Goal: Task Accomplishment & Management: Use online tool/utility

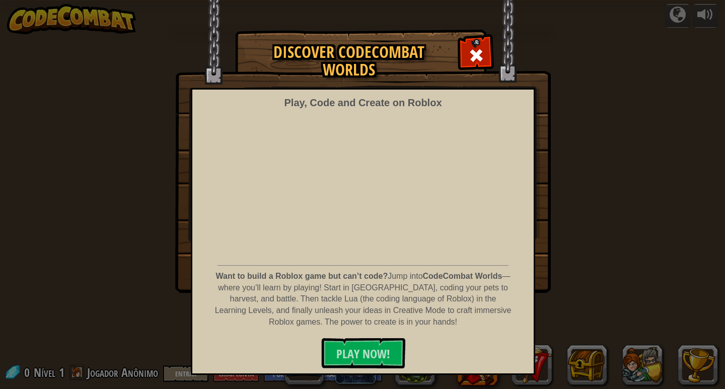
select select "pt-BR"
click at [481, 53] on span at bounding box center [476, 55] width 16 height 16
select select "pt-BR"
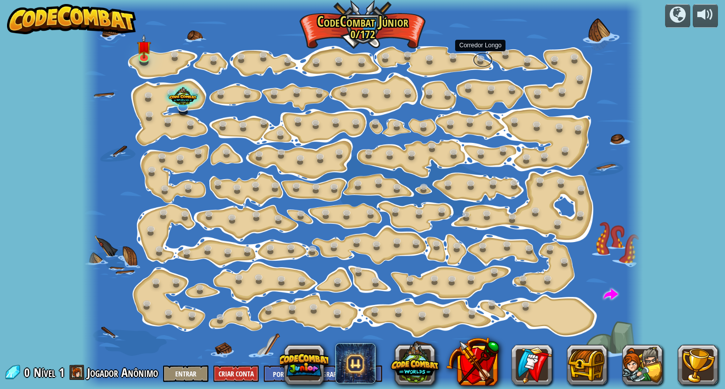
click at [481, 53] on link at bounding box center [483, 59] width 20 height 15
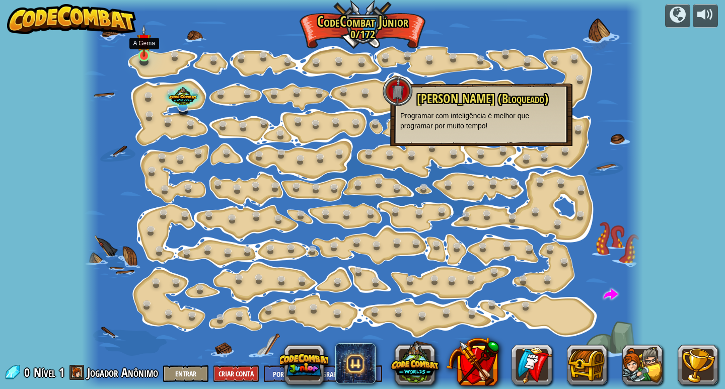
click at [141, 49] on img at bounding box center [144, 41] width 14 height 32
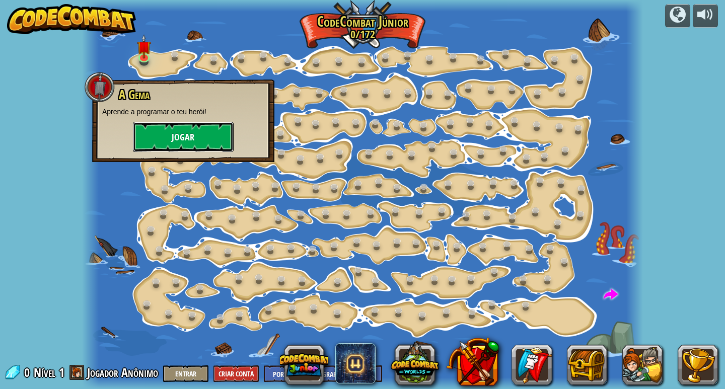
click at [189, 144] on button "Jogar" at bounding box center [183, 137] width 101 height 30
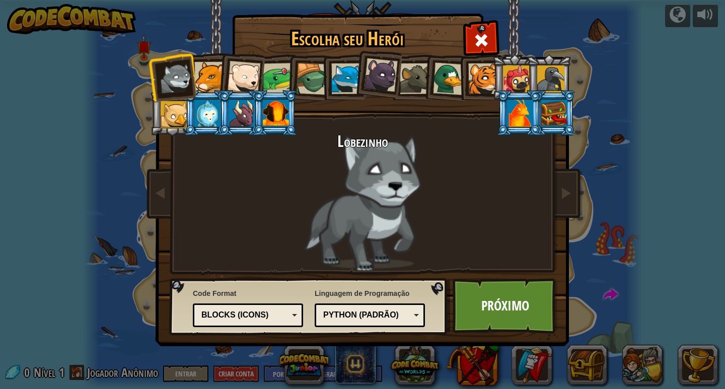
click at [269, 122] on div at bounding box center [276, 113] width 26 height 27
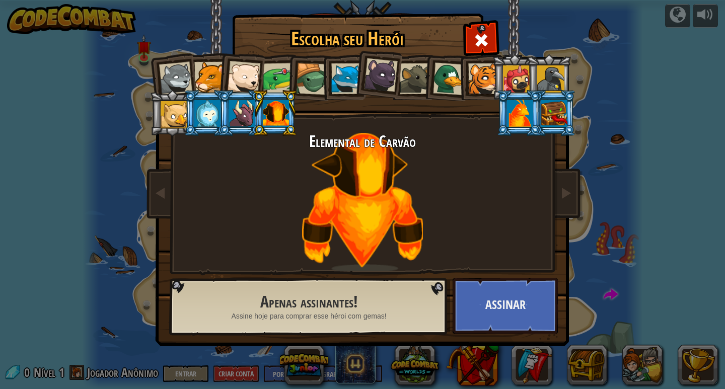
click at [253, 117] on li at bounding box center [274, 113] width 45 height 46
click at [253, 118] on li at bounding box center [274, 113] width 45 height 46
click at [247, 119] on div at bounding box center [242, 113] width 26 height 27
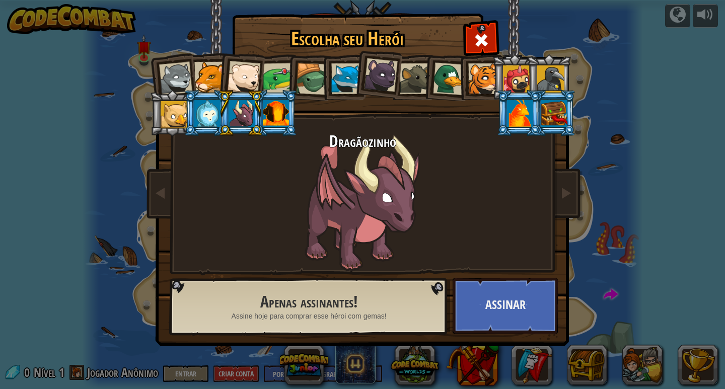
click at [212, 111] on div at bounding box center [207, 113] width 26 height 27
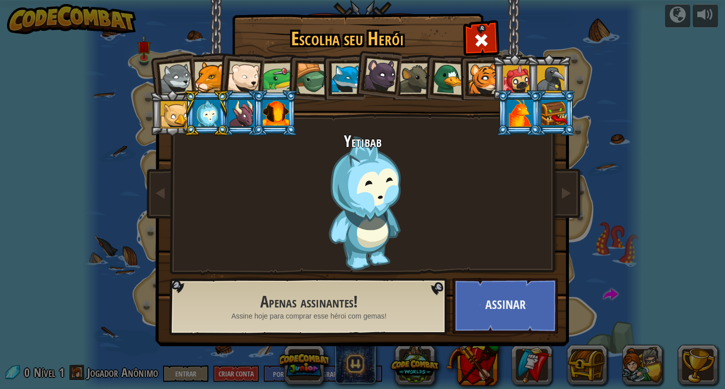
click at [182, 113] on div at bounding box center [174, 114] width 27 height 27
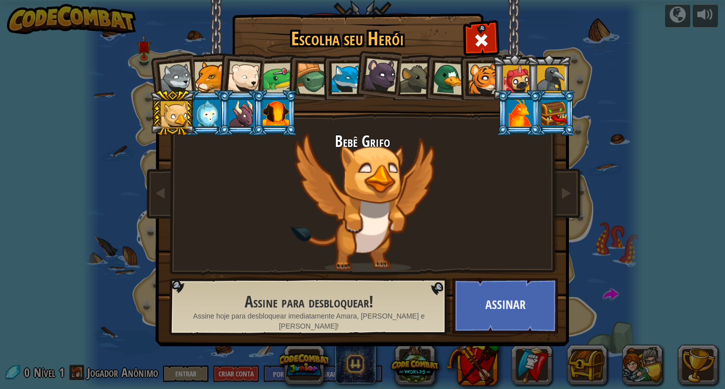
click at [174, 61] on li at bounding box center [172, 76] width 49 height 49
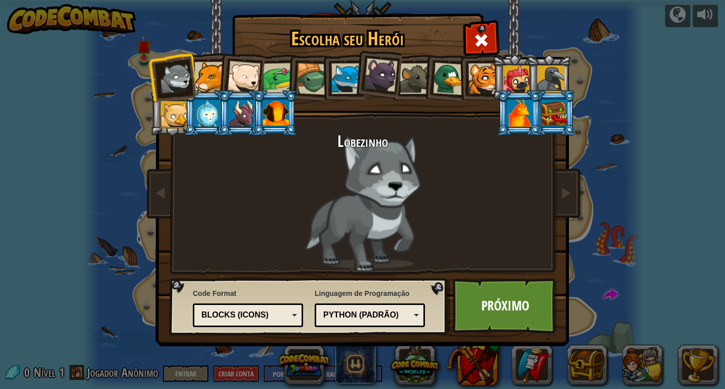
click at [206, 72] on div at bounding box center [209, 77] width 31 height 31
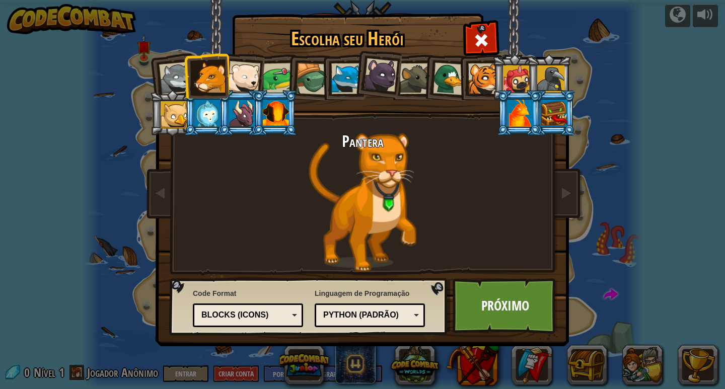
click at [239, 66] on div at bounding box center [243, 77] width 33 height 33
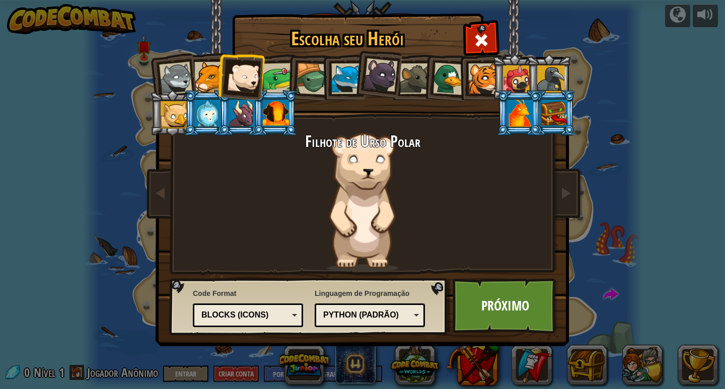
click at [276, 82] on div at bounding box center [278, 78] width 31 height 31
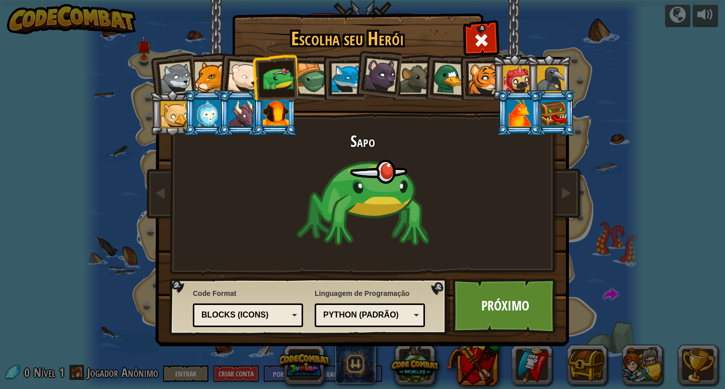
click at [303, 86] on div at bounding box center [312, 79] width 32 height 32
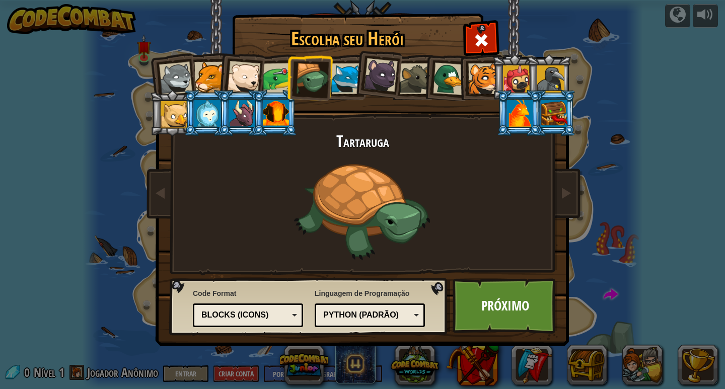
click at [356, 81] on li at bounding box center [378, 73] width 50 height 50
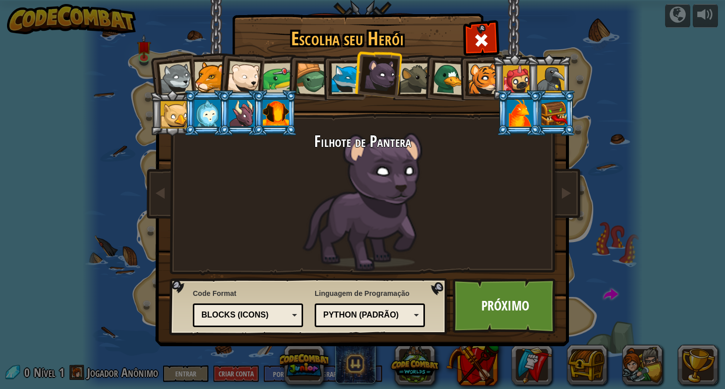
click at [347, 78] on div at bounding box center [346, 78] width 31 height 31
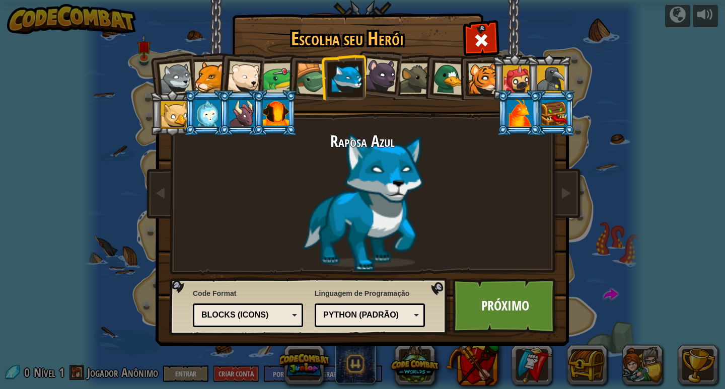
click at [423, 88] on li at bounding box center [446, 77] width 48 height 49
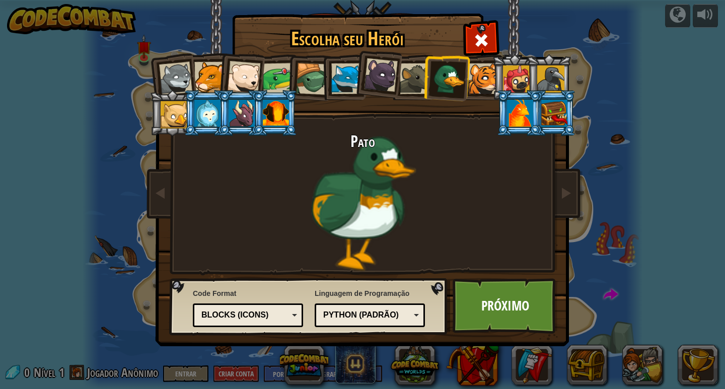
click at [409, 83] on div at bounding box center [415, 78] width 31 height 31
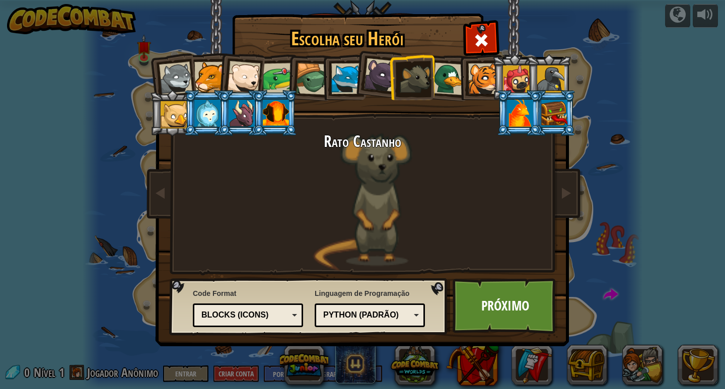
click at [409, 83] on div at bounding box center [415, 78] width 31 height 31
click at [496, 86] on li at bounding box center [514, 77] width 45 height 46
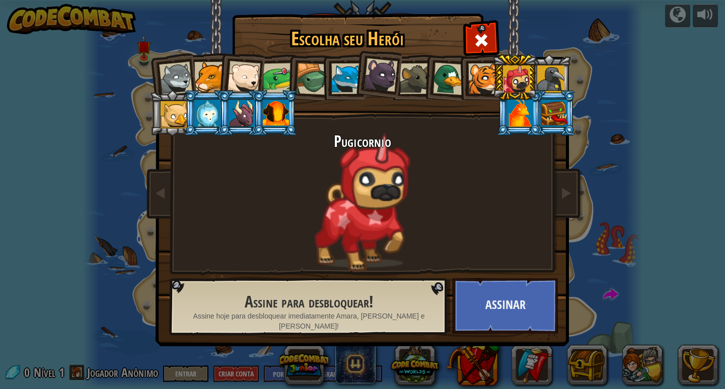
click at [487, 86] on div at bounding box center [483, 78] width 31 height 31
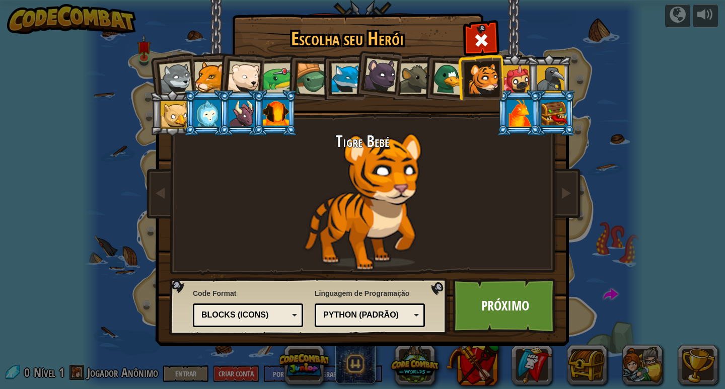
click at [520, 75] on div at bounding box center [516, 78] width 27 height 27
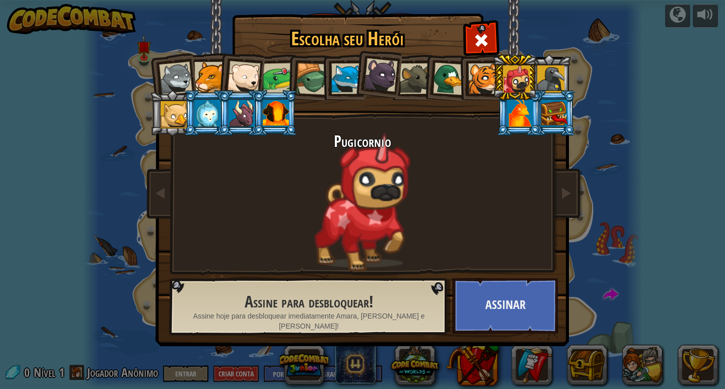
click at [552, 78] on div at bounding box center [550, 78] width 27 height 27
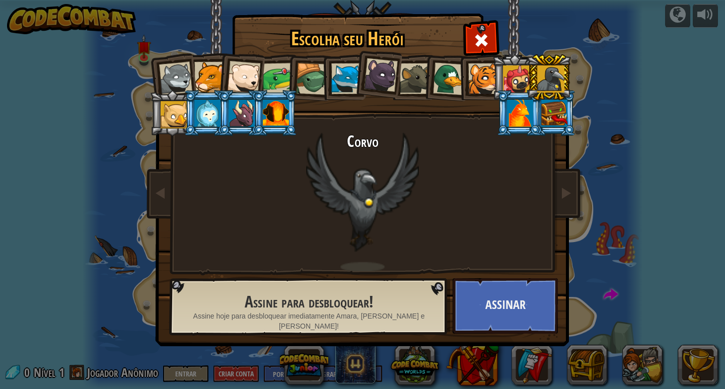
click at [521, 114] on div at bounding box center [520, 113] width 26 height 27
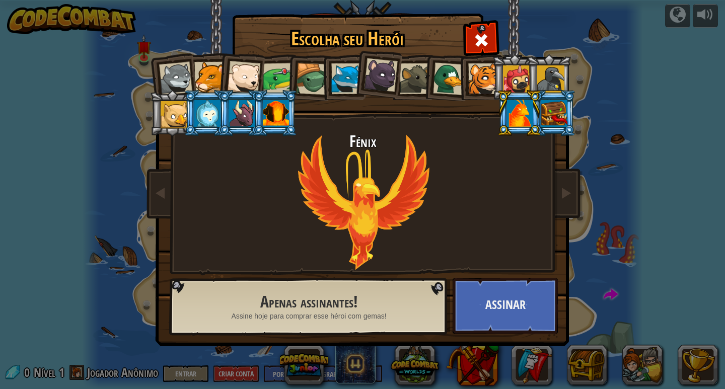
click at [551, 120] on div at bounding box center [554, 113] width 26 height 27
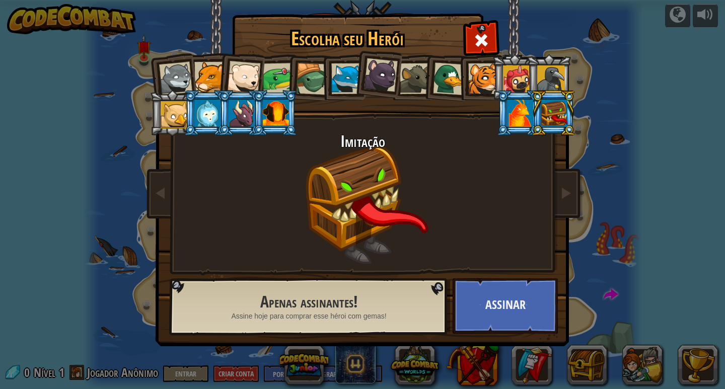
click at [320, 82] on div at bounding box center [312, 79] width 32 height 32
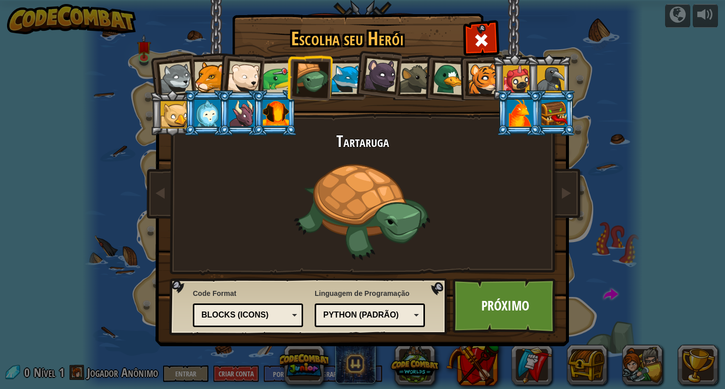
click at [320, 82] on div at bounding box center [312, 79] width 32 height 32
click at [537, 290] on link "Próximo" at bounding box center [505, 305] width 105 height 55
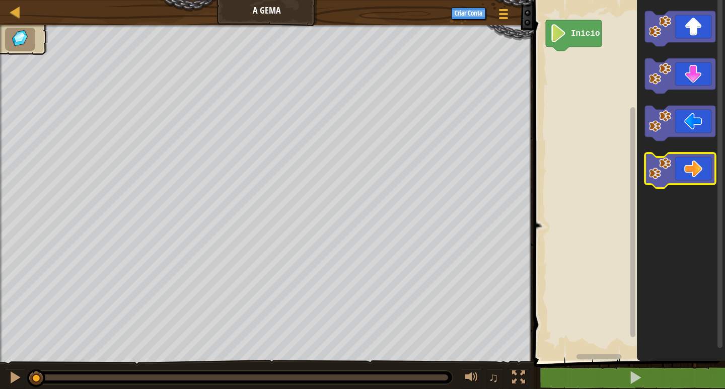
click at [686, 171] on icon "Espaço de trabalho do Blockly" at bounding box center [680, 170] width 71 height 35
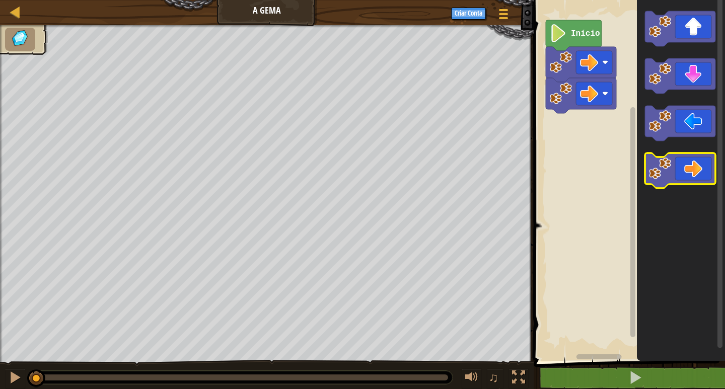
click at [686, 171] on icon "Espaço de trabalho do Blockly" at bounding box center [680, 170] width 71 height 35
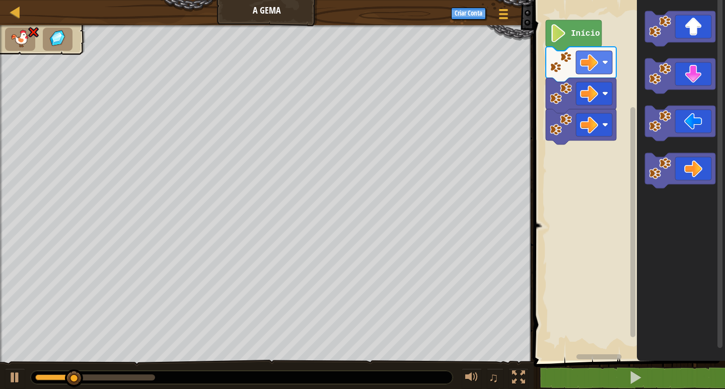
click at [587, 29] on text "Início" at bounding box center [585, 33] width 29 height 9
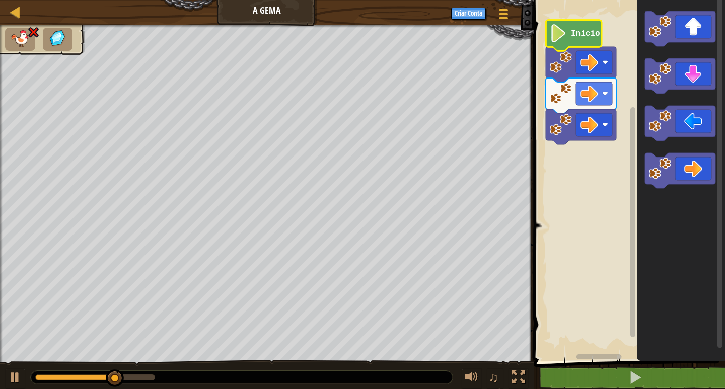
click at [592, 81] on icon "Espaço de trabalho do Blockly" at bounding box center [581, 95] width 71 height 35
click at [592, 84] on g "Espaço de trabalho do Blockly" at bounding box center [581, 111] width 71 height 66
click at [568, 161] on rect "Espaço de trabalho do Blockly" at bounding box center [628, 178] width 194 height 366
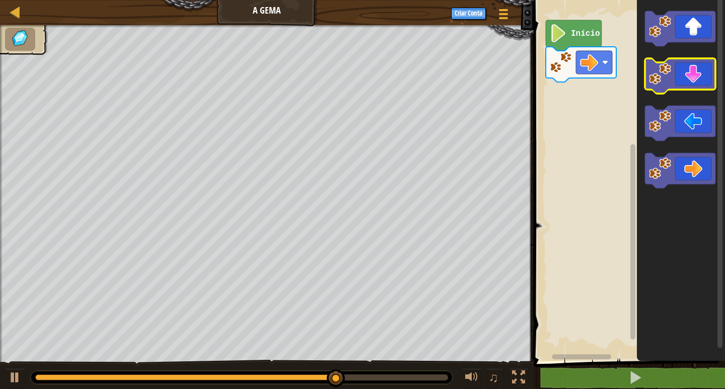
click at [683, 79] on icon "Espaço de trabalho do Blockly" at bounding box center [680, 75] width 71 height 35
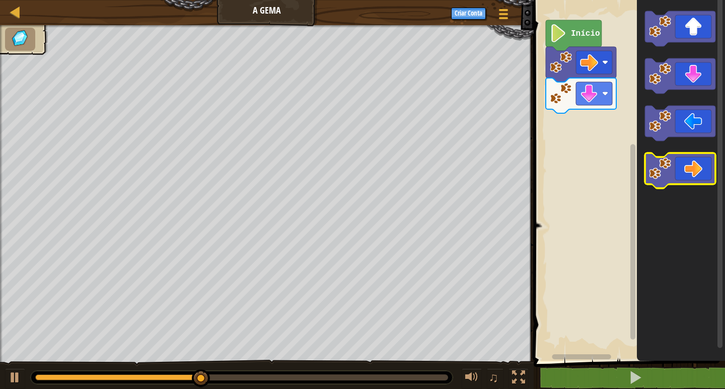
click at [692, 180] on icon "Espaço de trabalho do Blockly" at bounding box center [680, 170] width 71 height 35
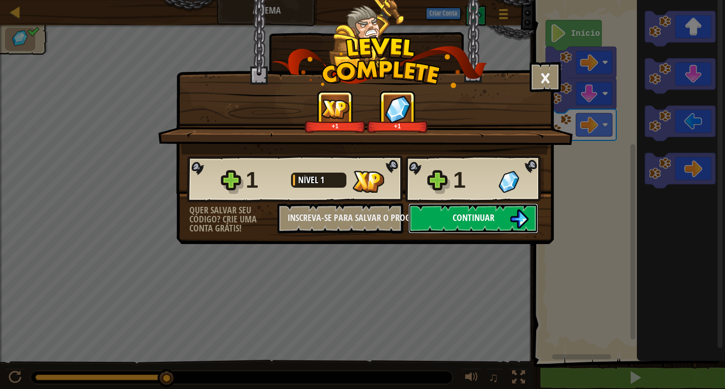
click at [475, 207] on button "Continuar" at bounding box center [473, 218] width 130 height 30
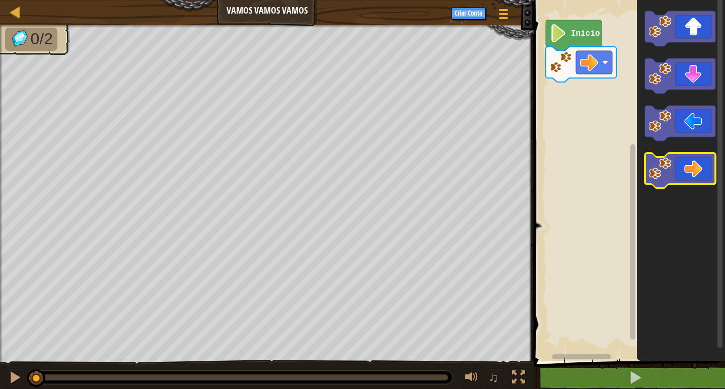
click at [690, 166] on icon "Espaço de trabalho do Blockly" at bounding box center [680, 170] width 71 height 35
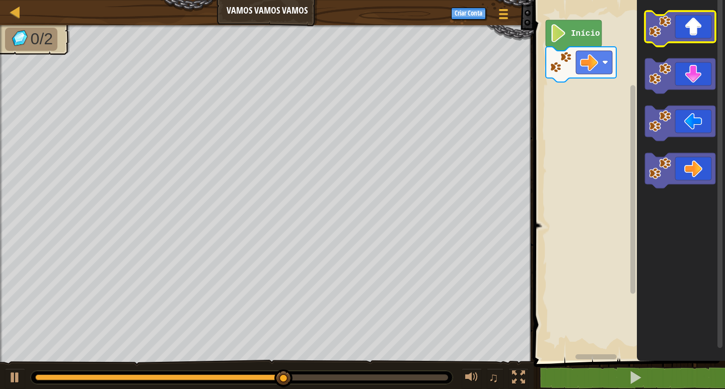
click at [705, 27] on icon "Espaço de trabalho do Blockly" at bounding box center [680, 28] width 71 height 35
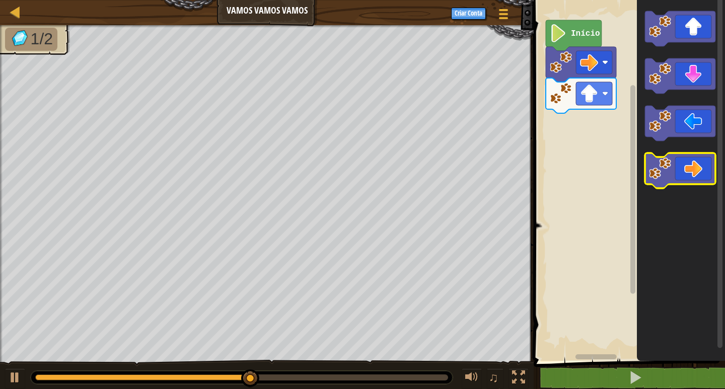
click at [678, 166] on icon "Espaço de trabalho do Blockly" at bounding box center [680, 170] width 71 height 35
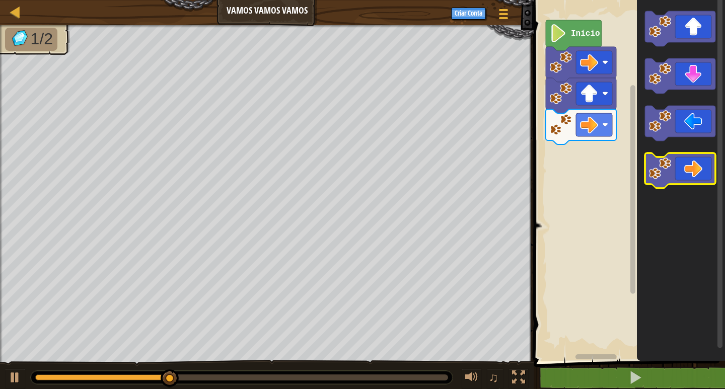
click at [678, 166] on icon "Espaço de trabalho do Blockly" at bounding box center [680, 170] width 71 height 35
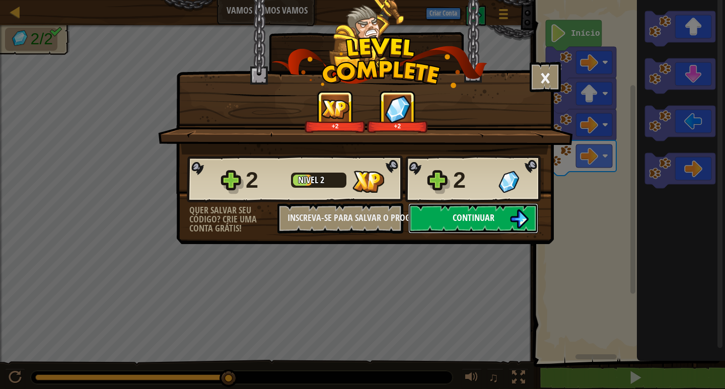
click at [441, 222] on button "Continuar" at bounding box center [473, 218] width 130 height 30
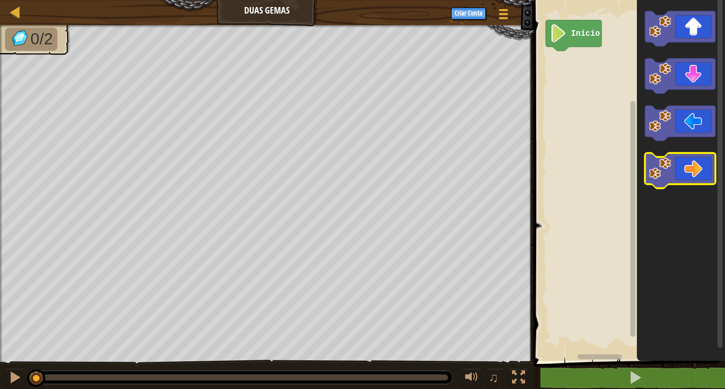
click at [678, 162] on icon "Espaço de trabalho do Blockly" at bounding box center [680, 170] width 71 height 35
click at [685, 171] on icon "Espaço de trabalho do Blockly" at bounding box center [680, 170] width 71 height 35
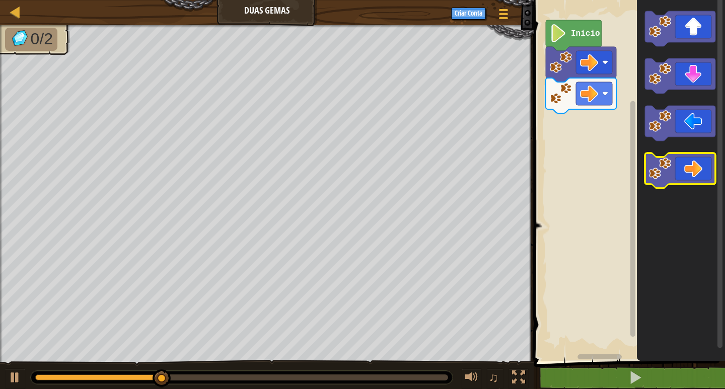
click at [685, 171] on icon "Espaço de trabalho do Blockly" at bounding box center [680, 170] width 71 height 35
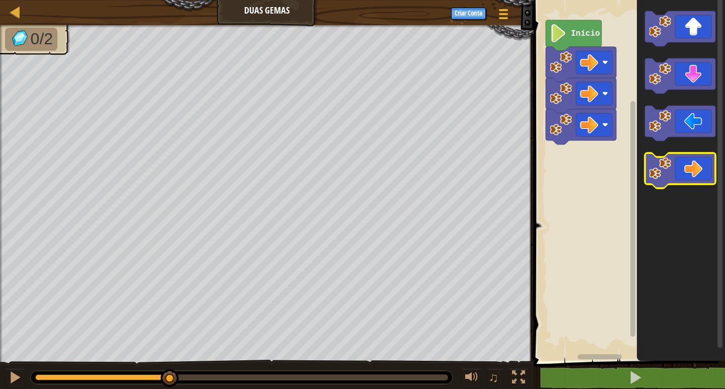
click at [685, 171] on icon "Espaço de trabalho do Blockly" at bounding box center [680, 170] width 71 height 35
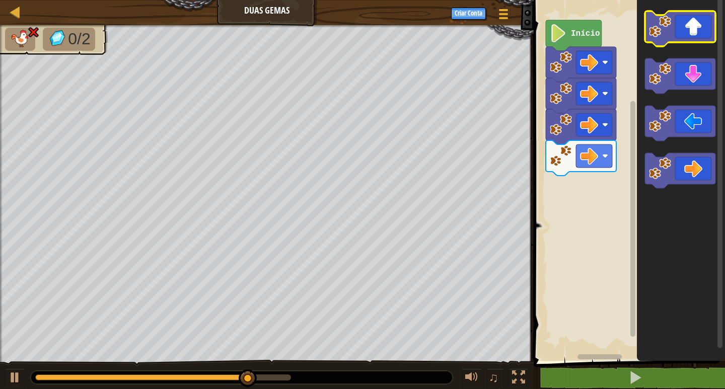
click at [682, 34] on icon "Espaço de trabalho do Blockly" at bounding box center [680, 28] width 71 height 35
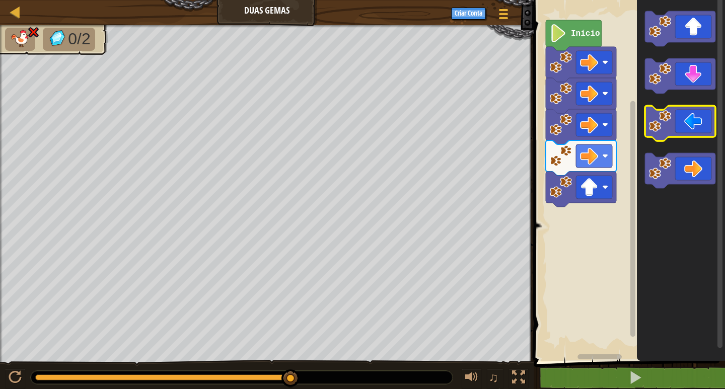
click at [675, 116] on icon "Espaço de trabalho do Blockly" at bounding box center [680, 123] width 71 height 35
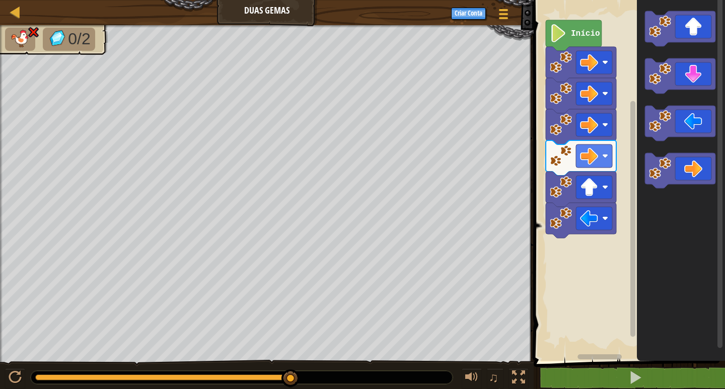
click at [537, 306] on rect "Espaço de trabalho do Blockly" at bounding box center [628, 178] width 194 height 366
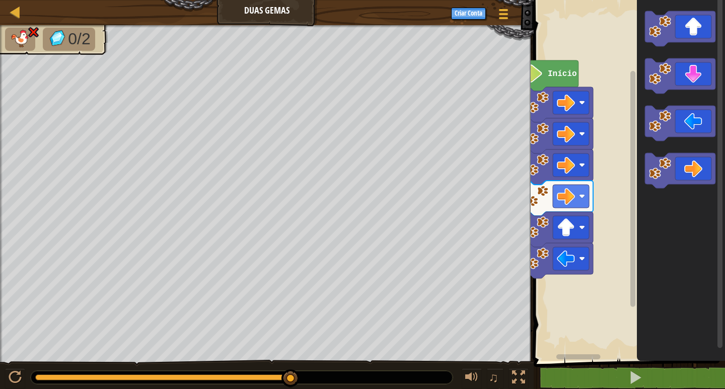
click at [536, 309] on rect "Espaço de trabalho do Blockly" at bounding box center [628, 178] width 194 height 366
click at [593, 195] on g "Espaço de trabalho do Blockly" at bounding box center [558, 230] width 71 height 98
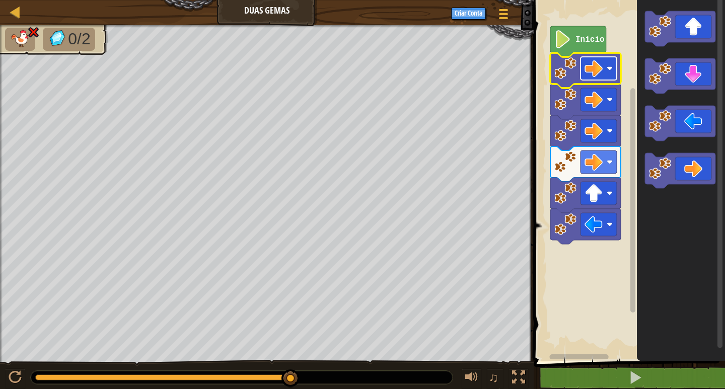
click at [588, 78] on rect "Espaço de trabalho do Blockly" at bounding box center [599, 68] width 36 height 23
click at [554, 275] on rect "Espaço de trabalho do Blockly" at bounding box center [628, 178] width 194 height 366
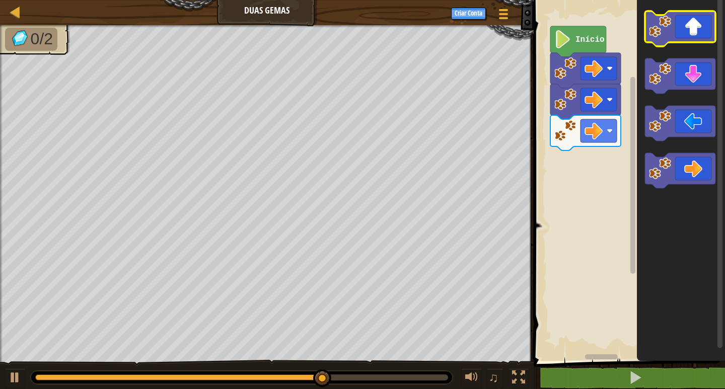
click at [685, 36] on icon "Espaço de trabalho do Blockly" at bounding box center [680, 28] width 71 height 35
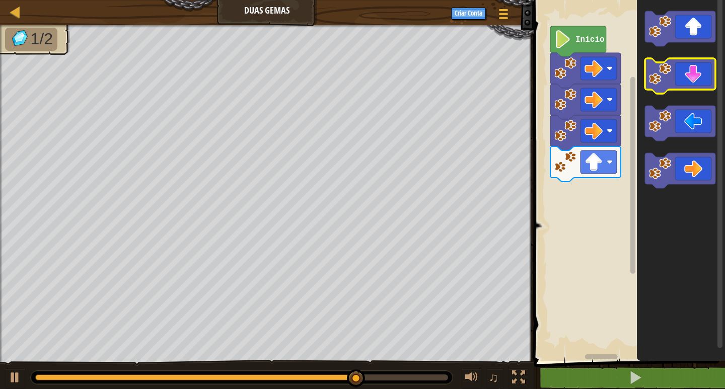
click at [681, 81] on icon "Espaço de trabalho do Blockly" at bounding box center [680, 75] width 71 height 35
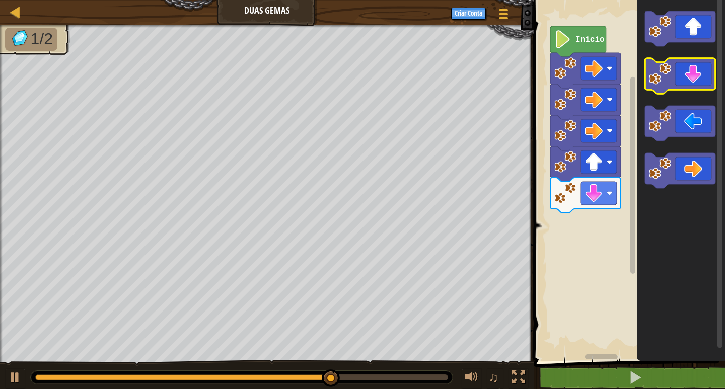
click at [681, 81] on icon "Espaço de trabalho do Blockly" at bounding box center [680, 75] width 71 height 35
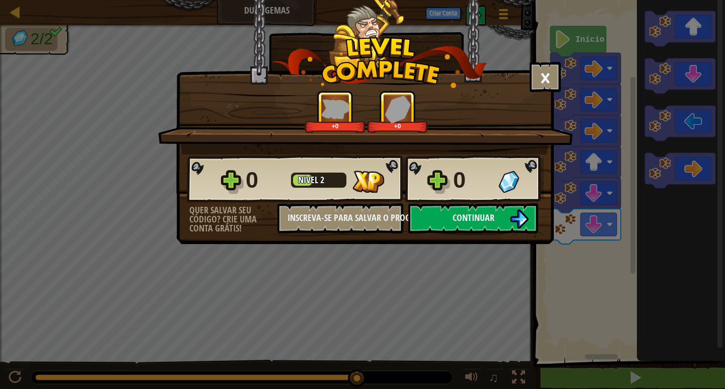
click at [652, 374] on div "× Este nível foi divertido? +0 +0 Reticulating Splines... 0 Nível 2 0 Quer salv…" at bounding box center [362, 194] width 725 height 389
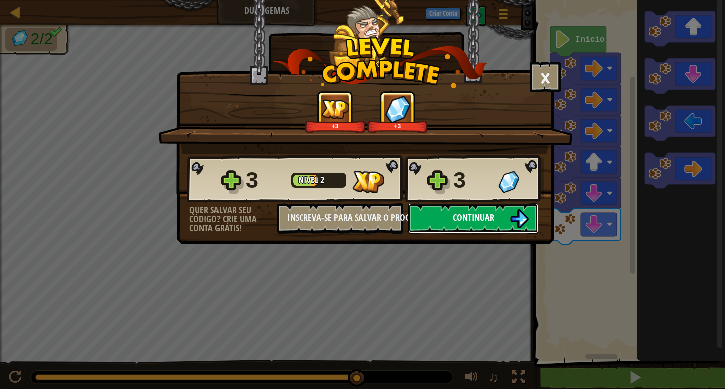
click at [514, 204] on button "Continuar" at bounding box center [473, 218] width 130 height 30
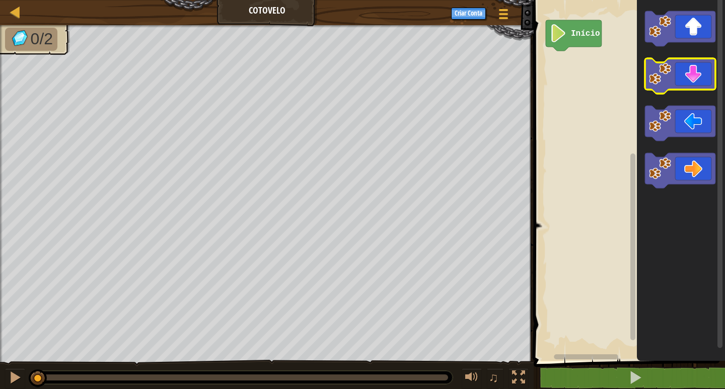
click at [680, 72] on icon "Espaço de trabalho do Blockly" at bounding box center [680, 75] width 71 height 35
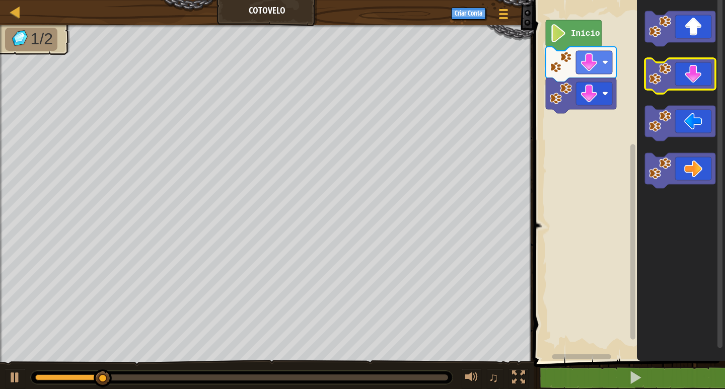
click at [680, 72] on icon "Espaço de trabalho do Blockly" at bounding box center [680, 75] width 71 height 35
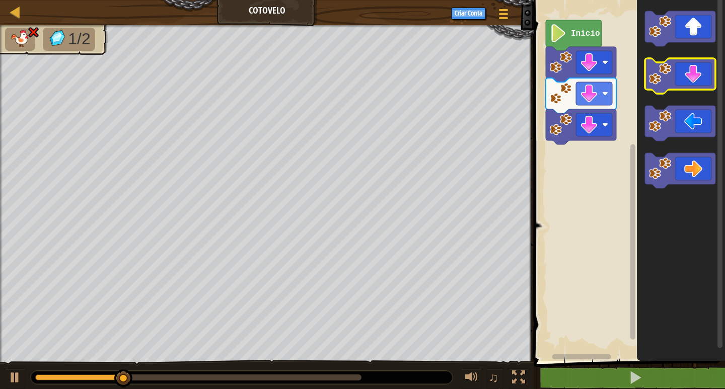
click at [680, 72] on icon "Espaço de trabalho do Blockly" at bounding box center [680, 75] width 71 height 35
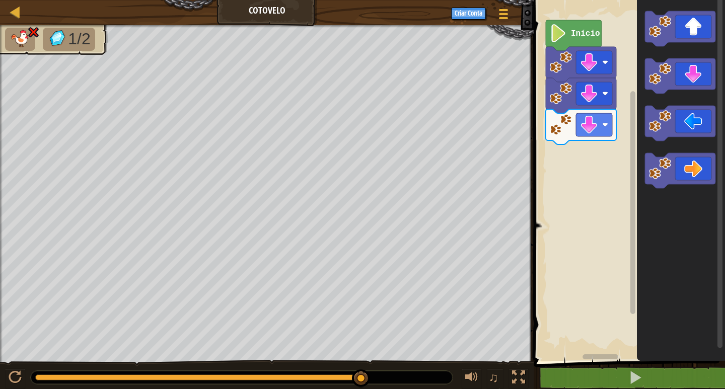
click at [592, 185] on rect "Espaço de trabalho do Blockly" at bounding box center [628, 178] width 194 height 366
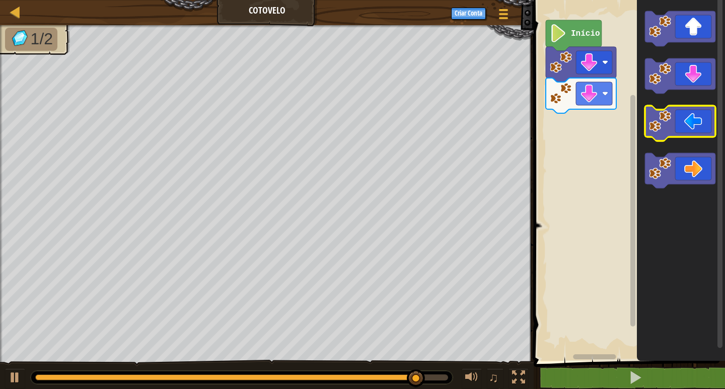
click at [692, 139] on rect "Espaço de trabalho do Blockly" at bounding box center [680, 123] width 71 height 35
click at [685, 122] on icon "Espaço de trabalho do Blockly" at bounding box center [680, 123] width 71 height 35
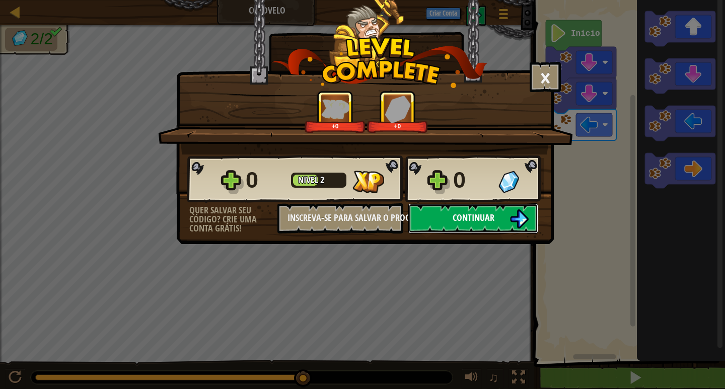
click at [496, 207] on button "Continuar" at bounding box center [473, 218] width 130 height 30
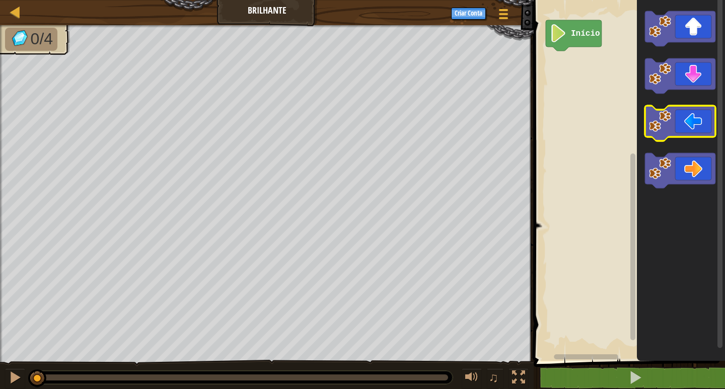
click at [680, 127] on icon "Espaço de trabalho do Blockly" at bounding box center [680, 123] width 71 height 35
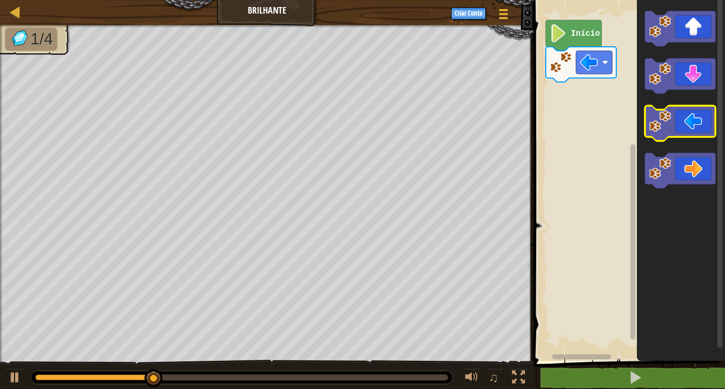
click at [680, 127] on icon "Espaço de trabalho do Blockly" at bounding box center [680, 123] width 71 height 35
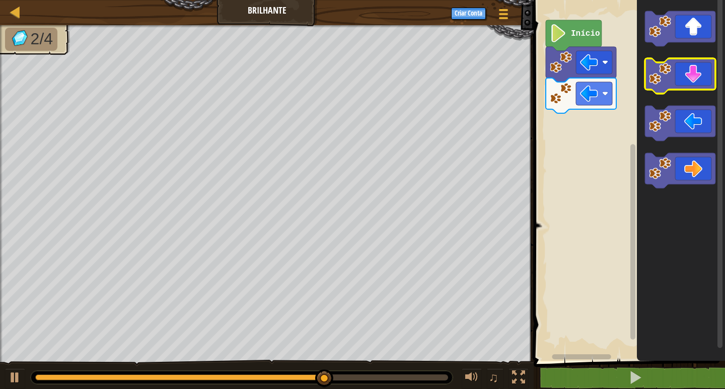
click at [688, 84] on icon "Espaço de trabalho do Blockly" at bounding box center [680, 75] width 71 height 35
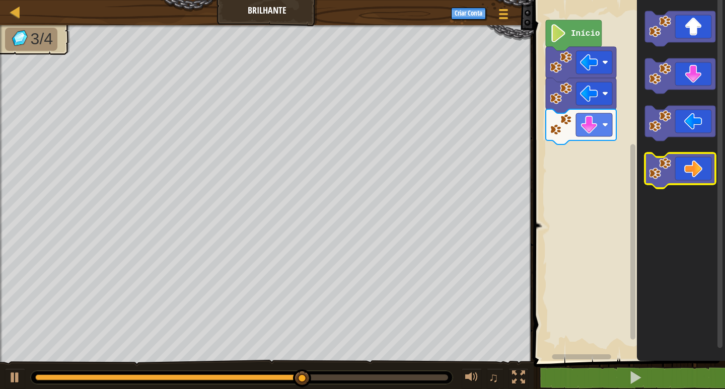
click at [702, 160] on icon "Espaço de trabalho do Blockly" at bounding box center [680, 170] width 71 height 35
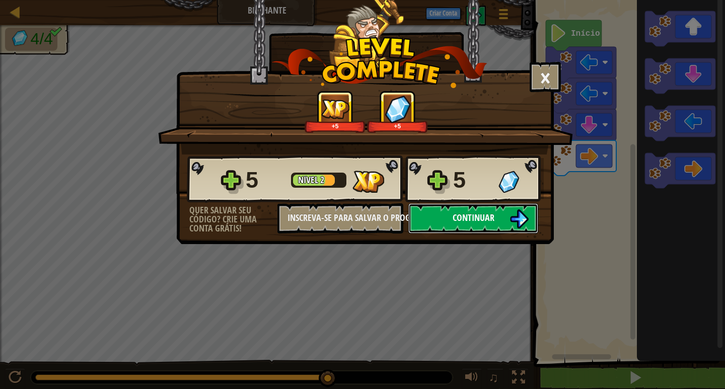
click at [499, 226] on button "Continuar" at bounding box center [473, 218] width 130 height 30
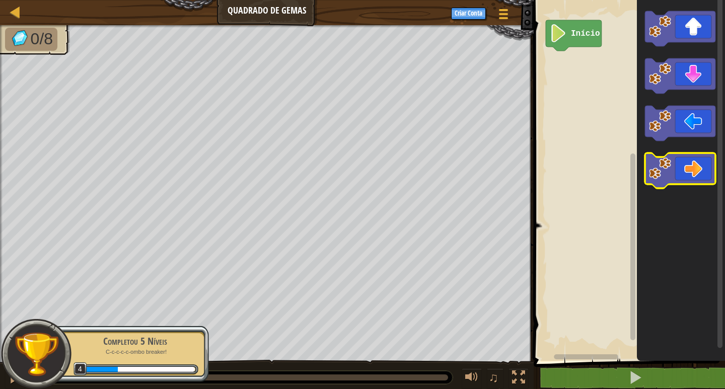
click at [668, 176] on image "Espaço de trabalho do Blockly" at bounding box center [660, 169] width 22 height 22
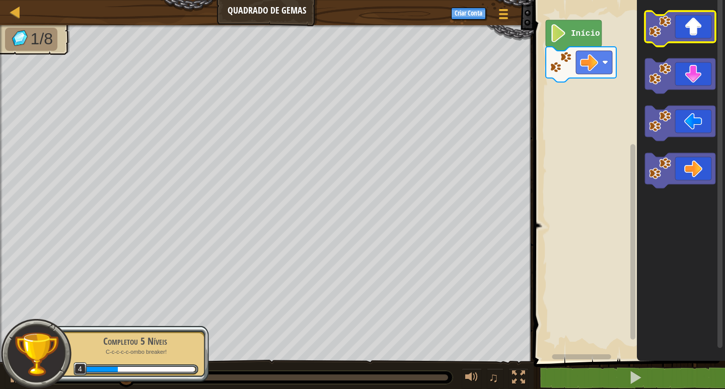
click at [697, 27] on icon "Espaço de trabalho do Blockly" at bounding box center [680, 28] width 71 height 35
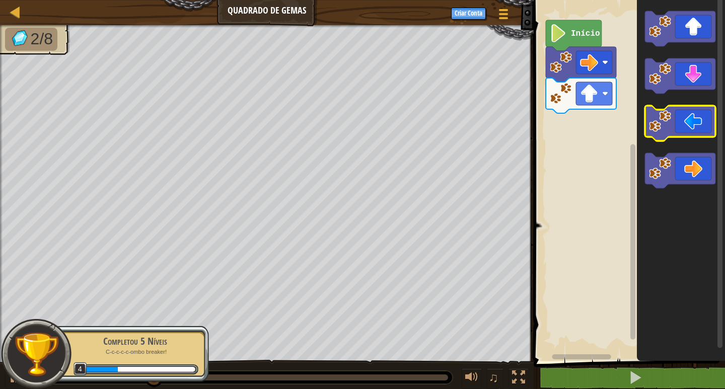
click at [695, 125] on icon "Espaço de trabalho do Blockly" at bounding box center [680, 123] width 71 height 35
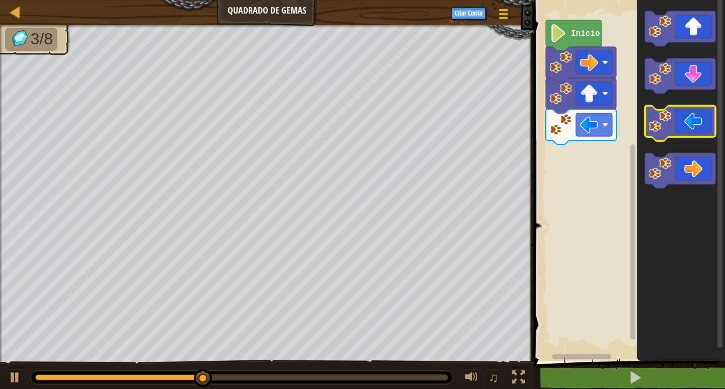
click at [695, 125] on icon "Espaço de trabalho do Blockly" at bounding box center [680, 123] width 71 height 35
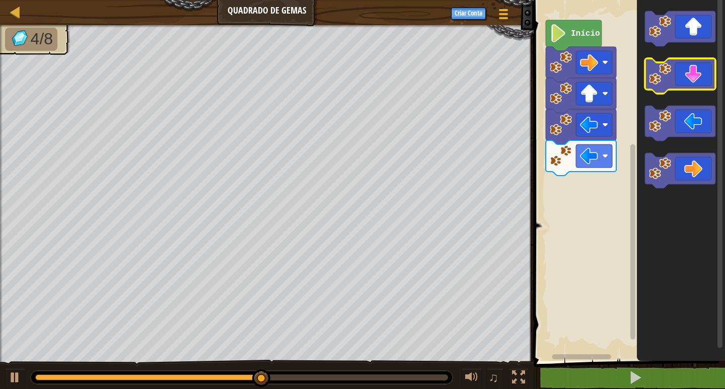
click at [689, 77] on icon "Espaço de trabalho do Blockly" at bounding box center [680, 75] width 71 height 35
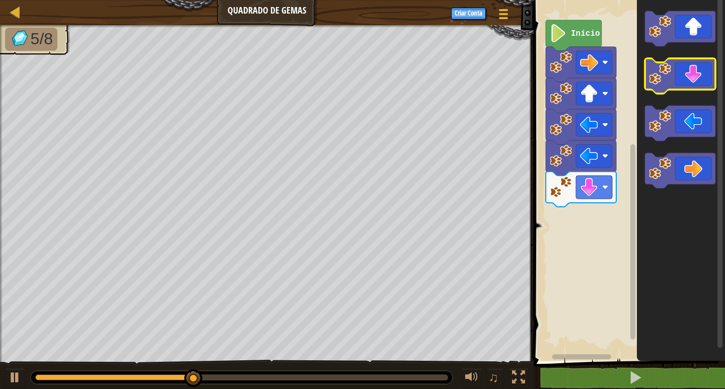
click at [689, 77] on icon "Espaço de trabalho do Blockly" at bounding box center [680, 75] width 71 height 35
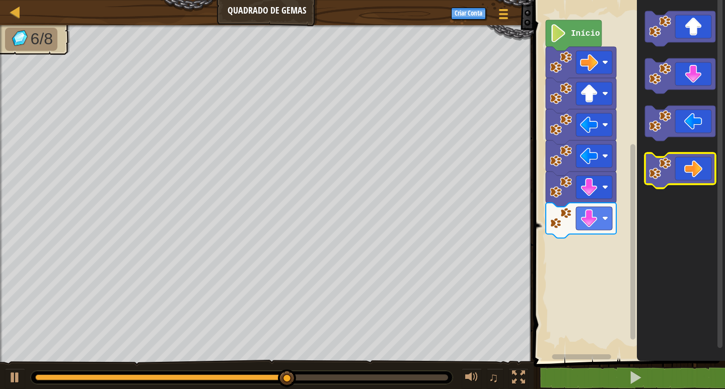
click at [686, 156] on icon "Espaço de trabalho do Blockly" at bounding box center [680, 170] width 71 height 35
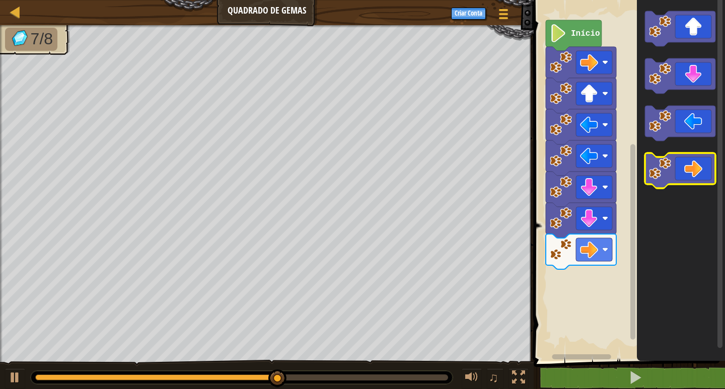
click at [686, 156] on icon "Espaço de trabalho do Blockly" at bounding box center [680, 170] width 71 height 35
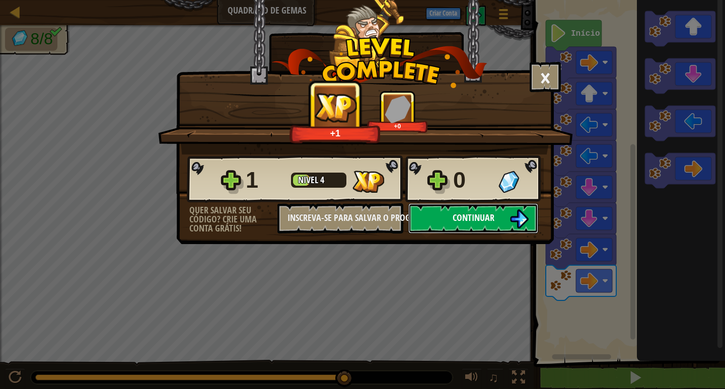
click at [498, 218] on button "Continuar" at bounding box center [473, 218] width 130 height 30
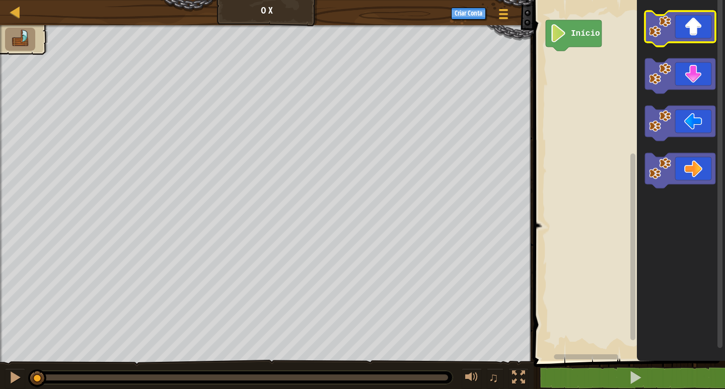
click at [660, 38] on icon "Espaço de trabalho do Blockly" at bounding box center [680, 28] width 71 height 35
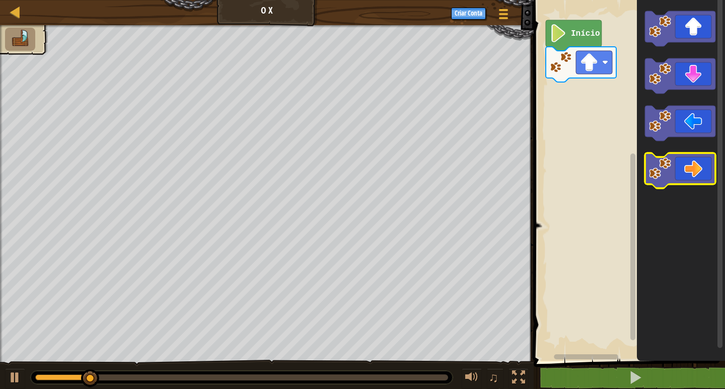
click at [693, 169] on icon "Espaço de trabalho do Blockly" at bounding box center [680, 170] width 71 height 35
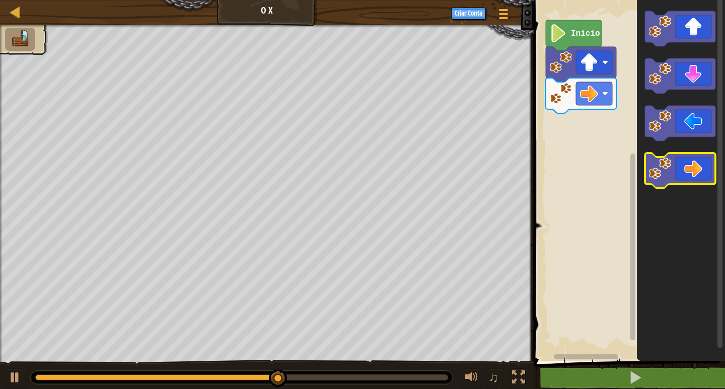
click at [691, 171] on icon "Espaço de trabalho do Blockly" at bounding box center [680, 170] width 71 height 35
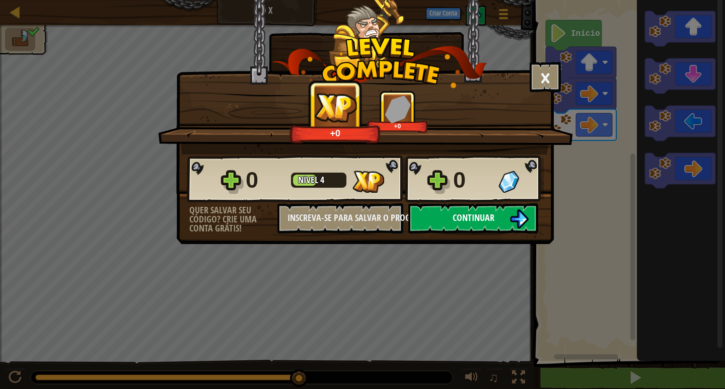
click at [482, 220] on span "Continuar" at bounding box center [474, 218] width 42 height 13
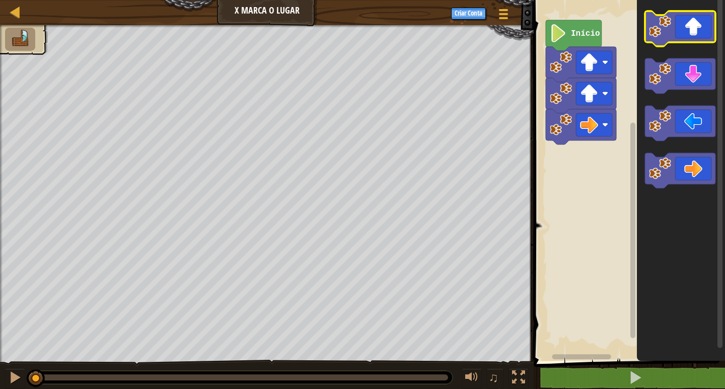
click at [702, 27] on icon "Espaço de trabalho do Blockly" at bounding box center [680, 28] width 71 height 35
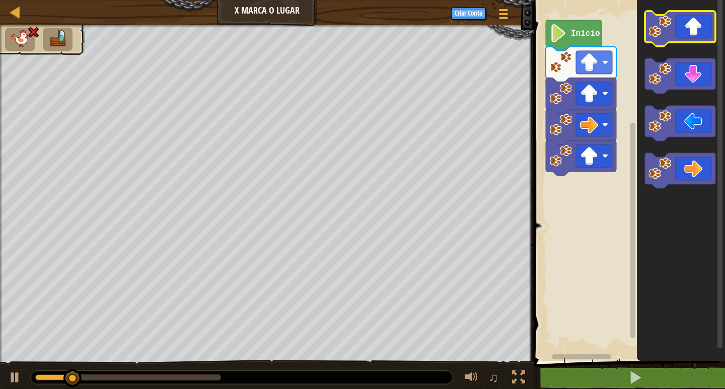
click at [702, 27] on icon "Espaço de trabalho do Blockly" at bounding box center [680, 28] width 71 height 35
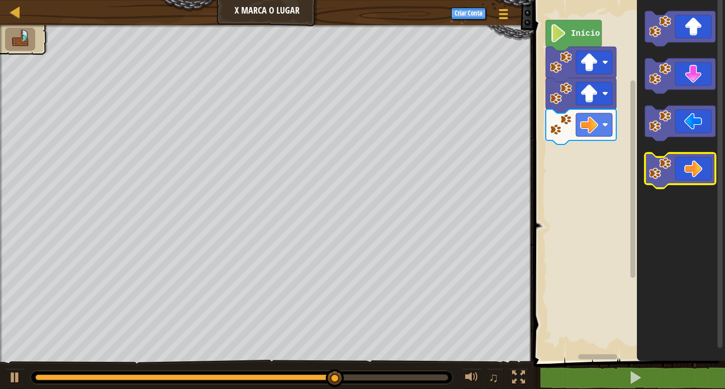
click at [658, 171] on image "Espaço de trabalho do Blockly" at bounding box center [660, 169] width 22 height 22
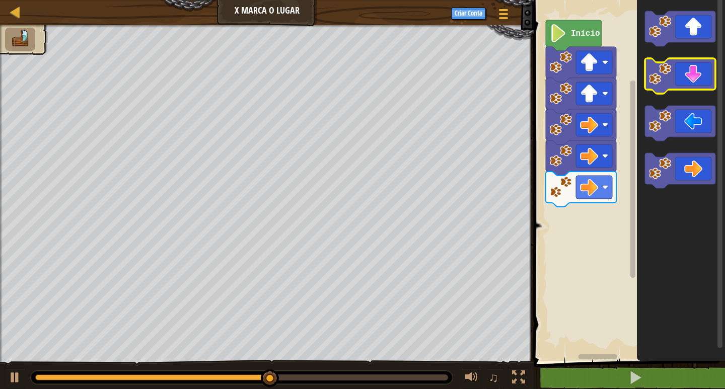
click at [690, 82] on icon "Espaço de trabalho do Blockly" at bounding box center [680, 75] width 71 height 35
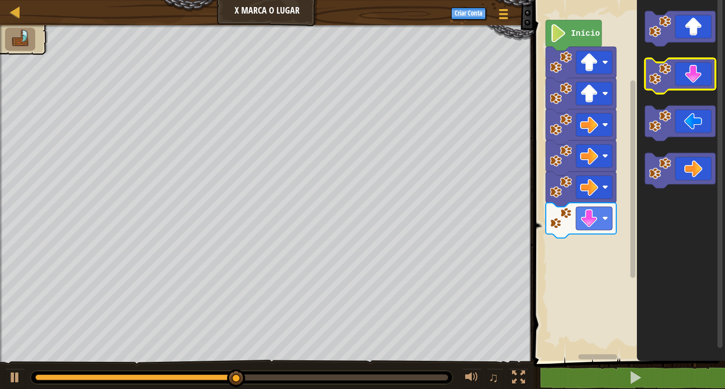
click at [690, 82] on icon "Espaço de trabalho do Blockly" at bounding box center [680, 75] width 71 height 35
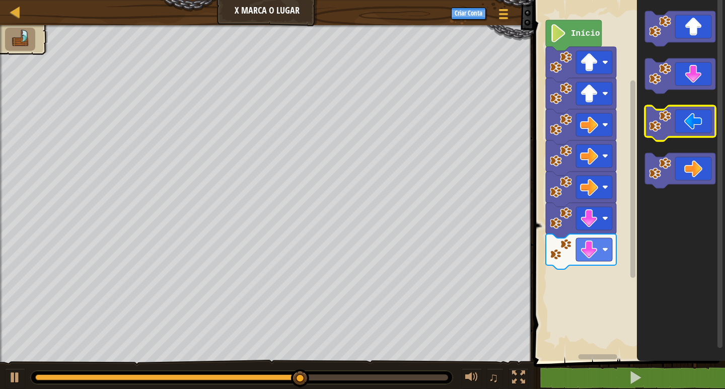
click at [685, 115] on icon "Espaço de trabalho do Blockly" at bounding box center [680, 123] width 71 height 35
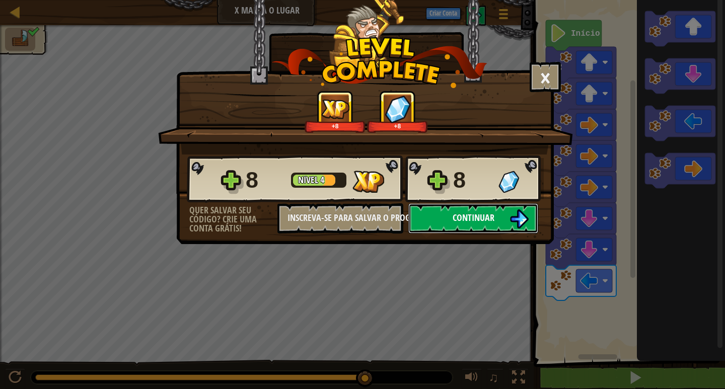
click at [500, 218] on button "Continuar" at bounding box center [473, 218] width 130 height 30
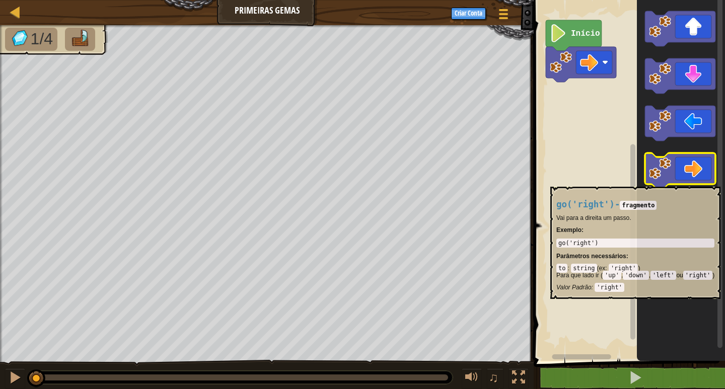
click at [679, 182] on icon "Espaço de trabalho do Blockly" at bounding box center [680, 170] width 71 height 35
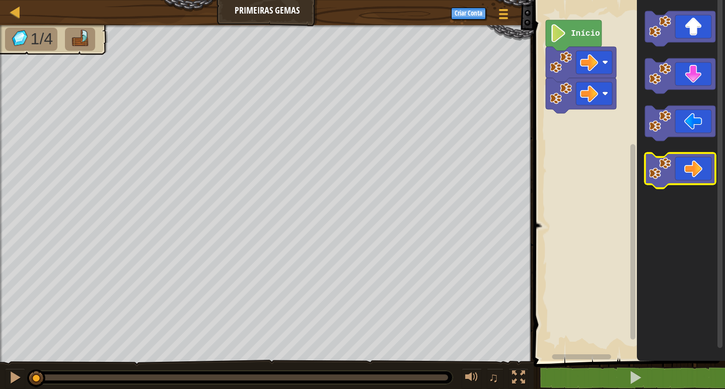
click at [679, 182] on icon "Espaço de trabalho do Blockly" at bounding box center [680, 170] width 71 height 35
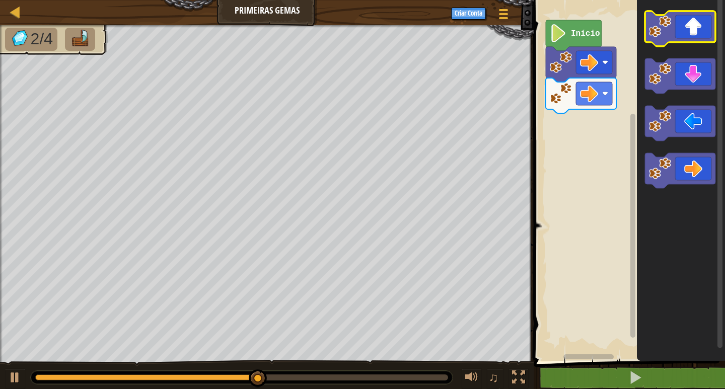
click at [699, 35] on icon "Espaço de trabalho do Blockly" at bounding box center [680, 28] width 71 height 35
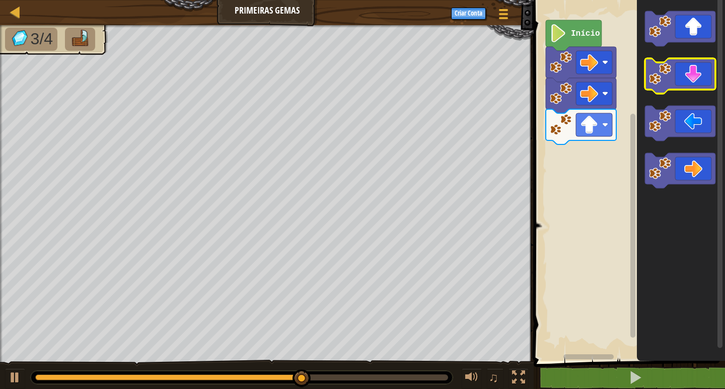
click at [685, 87] on icon "Espaço de trabalho do Blockly" at bounding box center [680, 75] width 71 height 35
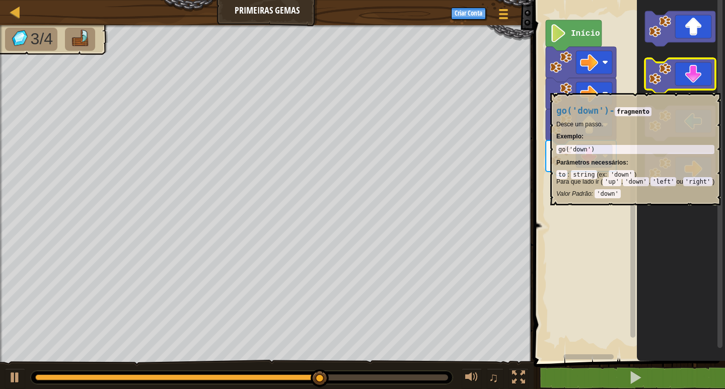
click at [684, 88] on icon "Espaço de trabalho do Blockly" at bounding box center [680, 75] width 71 height 35
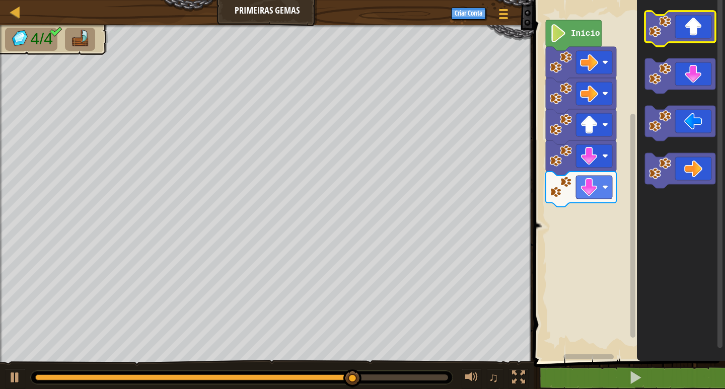
click at [703, 29] on icon "Espaço de trabalho do Blockly" at bounding box center [680, 28] width 71 height 35
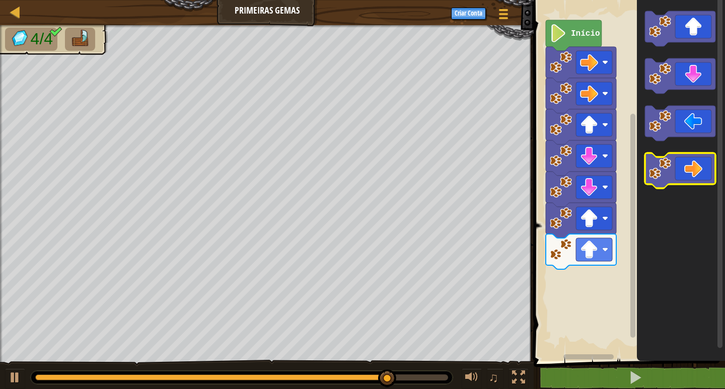
click at [690, 155] on icon "Espaço de trabalho do Blockly" at bounding box center [680, 170] width 71 height 35
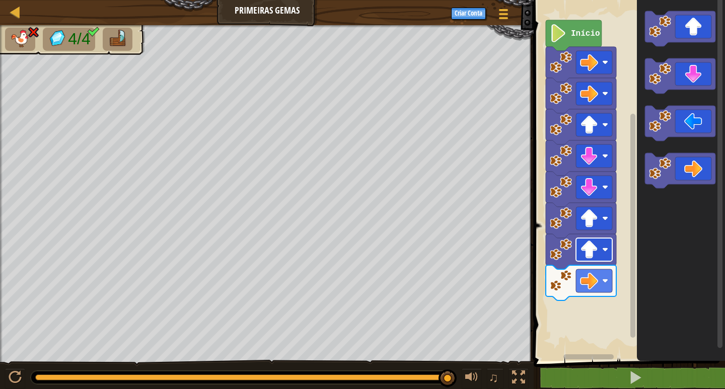
click at [595, 248] on image "Espaço de trabalho do Blockly" at bounding box center [589, 250] width 18 height 18
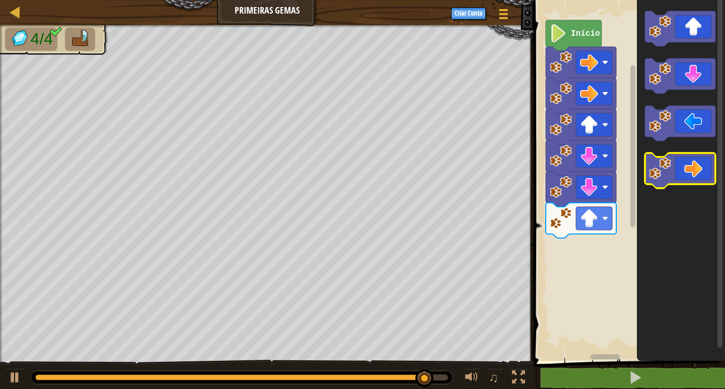
click at [704, 168] on icon "Espaço de trabalho do Blockly" at bounding box center [680, 170] width 71 height 35
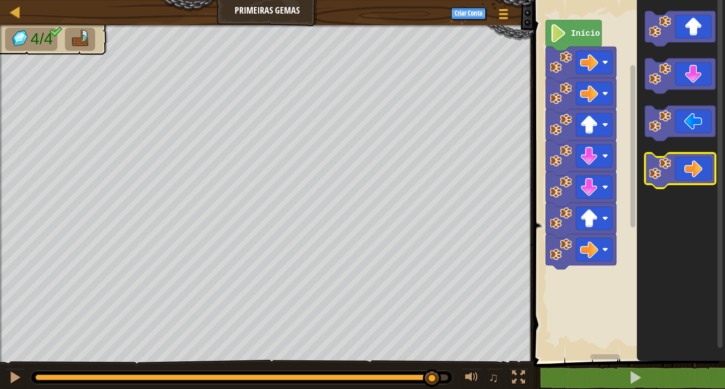
click at [704, 168] on icon "Espaço de trabalho do Blockly" at bounding box center [680, 170] width 71 height 35
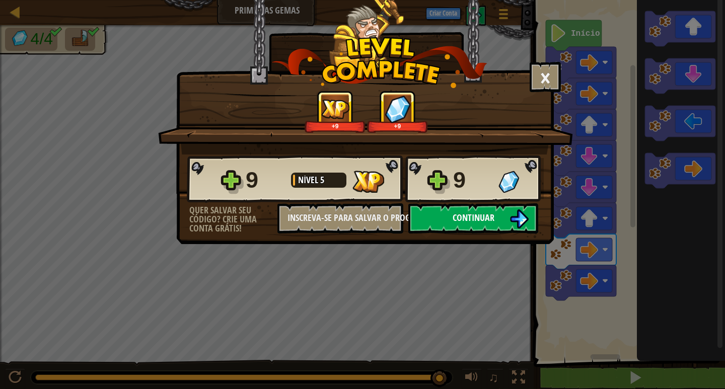
click at [478, 212] on span "Continuar" at bounding box center [474, 218] width 42 height 13
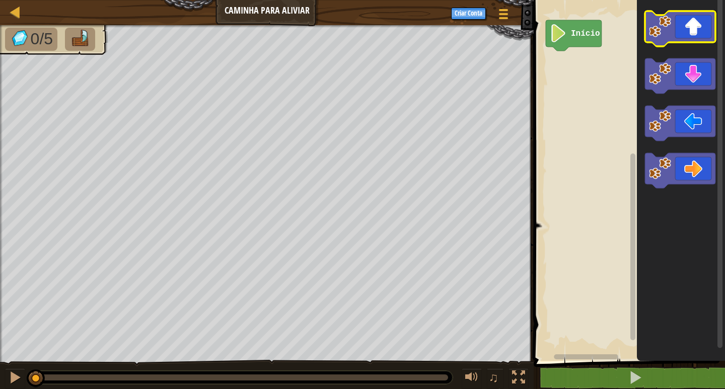
click at [662, 40] on icon "Espaço de trabalho do Blockly" at bounding box center [680, 28] width 71 height 35
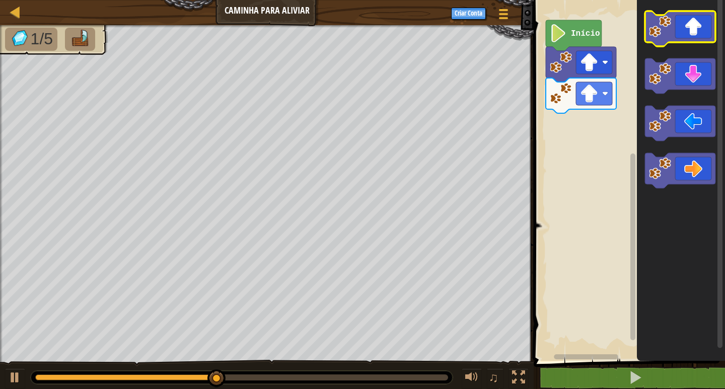
click at [665, 35] on image "Espaço de trabalho do Blockly" at bounding box center [660, 27] width 22 height 22
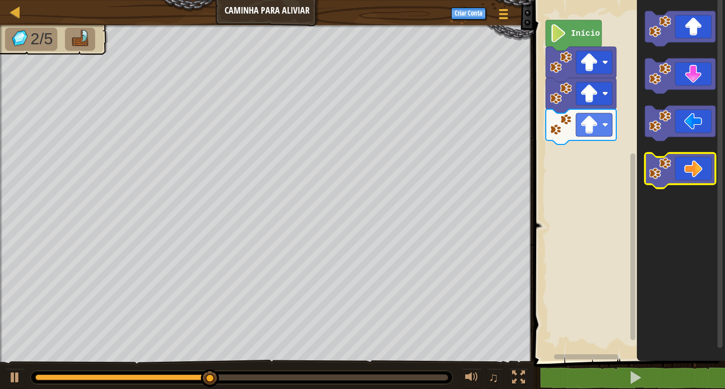
click at [688, 168] on icon "Espaço de trabalho do Blockly" at bounding box center [680, 170] width 71 height 35
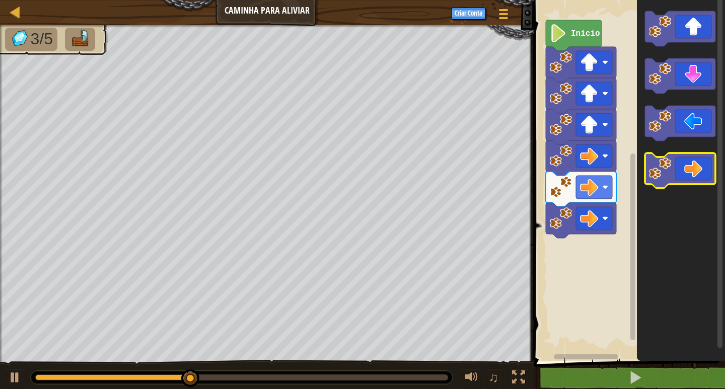
click at [688, 168] on icon "Espaço de trabalho do Blockly" at bounding box center [680, 170] width 71 height 35
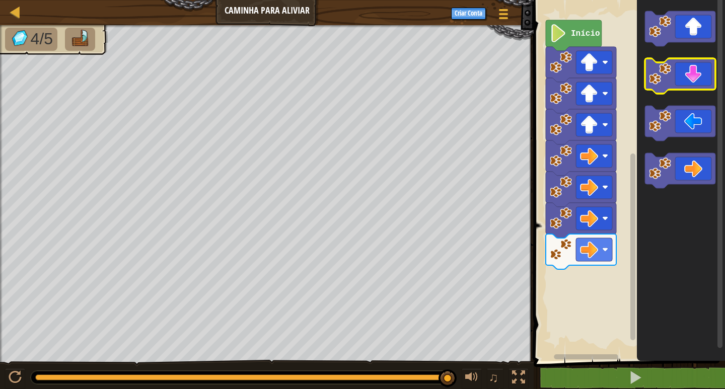
click at [697, 79] on icon "Espaço de trabalho do Blockly" at bounding box center [680, 75] width 71 height 35
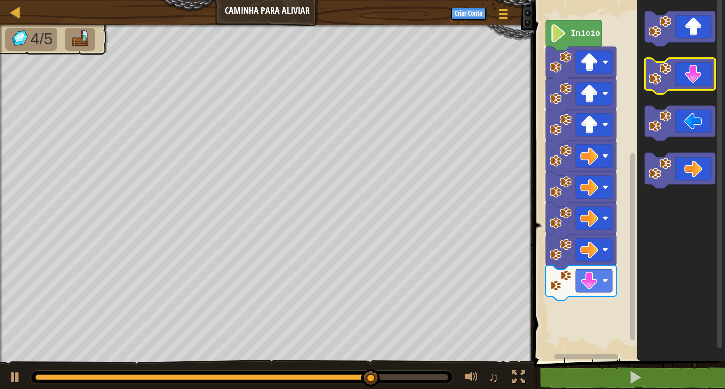
click at [697, 69] on icon "Espaço de trabalho do Blockly" at bounding box center [680, 75] width 71 height 35
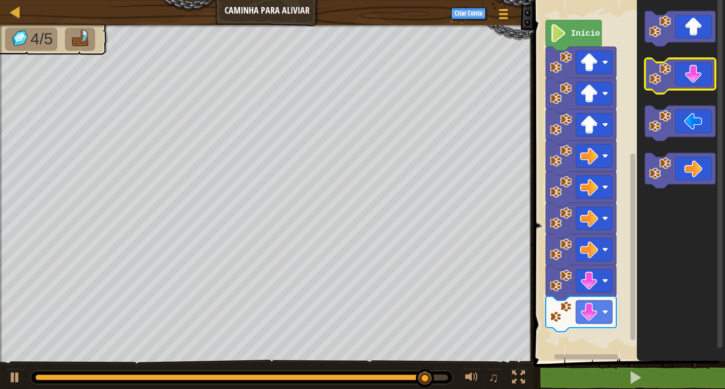
click at [697, 69] on icon "Espaço de trabalho do Blockly" at bounding box center [680, 75] width 71 height 35
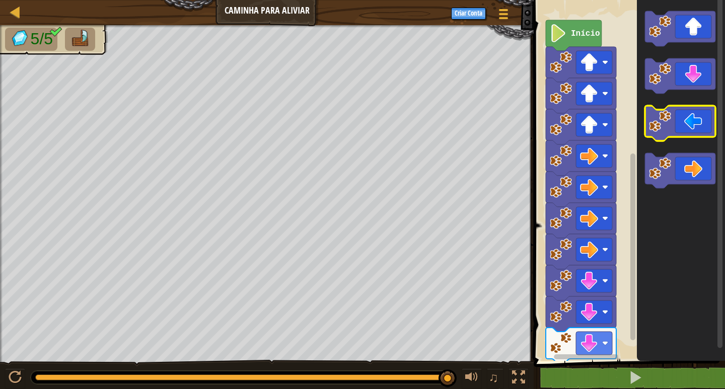
click at [684, 134] on icon "Espaço de trabalho do Blockly" at bounding box center [680, 123] width 71 height 35
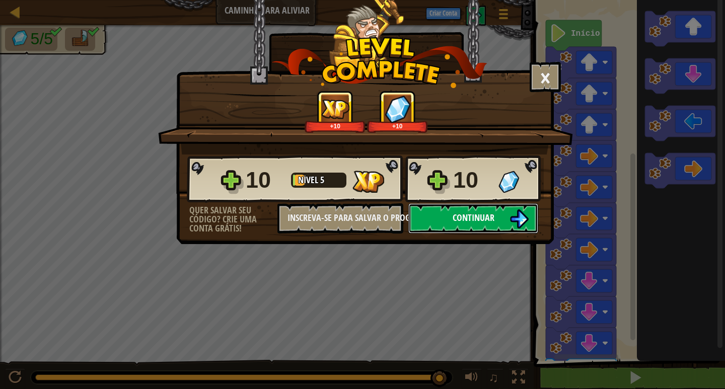
click at [484, 216] on span "Continuar" at bounding box center [474, 218] width 42 height 13
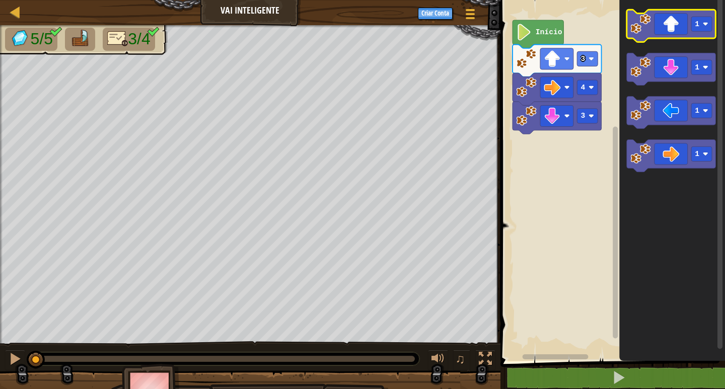
click at [666, 37] on icon "Espaço de trabalho do Blockly" at bounding box center [671, 26] width 89 height 32
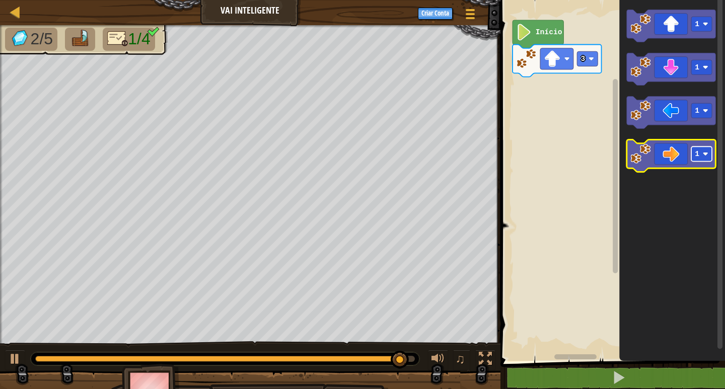
click at [703, 157] on rect "Espaço de trabalho do Blockly" at bounding box center [701, 154] width 21 height 15
click at [678, 158] on icon "Espaço de trabalho do Blockly" at bounding box center [671, 156] width 89 height 32
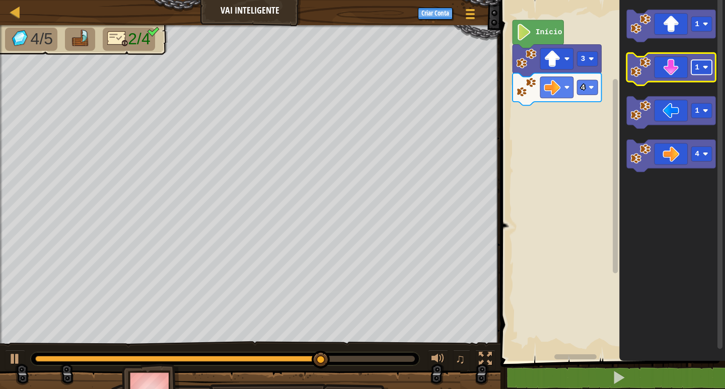
click at [712, 73] on rect "Espaço de trabalho do Blockly" at bounding box center [701, 67] width 21 height 15
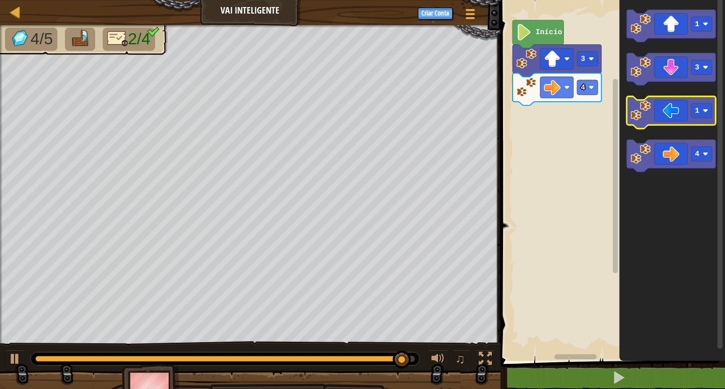
click at [678, 111] on icon "Espaço de trabalho do Blockly" at bounding box center [671, 112] width 89 height 32
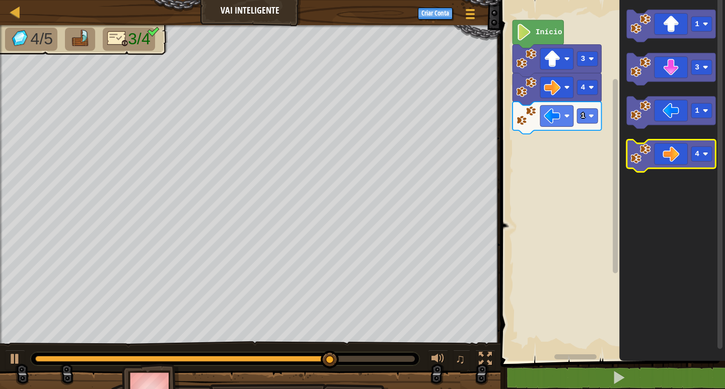
click at [679, 161] on icon "Espaço de trabalho do Blockly" at bounding box center [671, 156] width 89 height 32
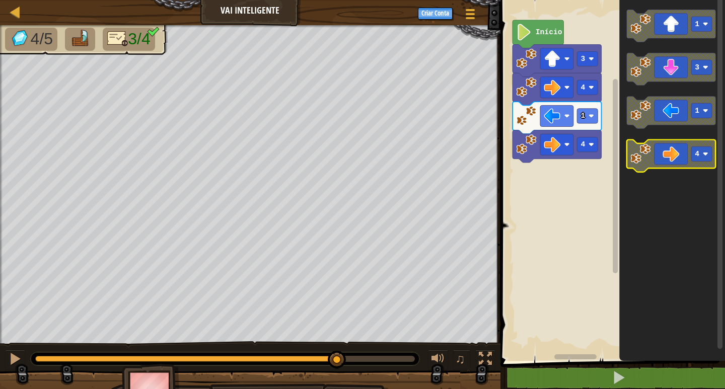
click at [679, 161] on icon "Espaço de trabalho do Blockly" at bounding box center [671, 156] width 89 height 32
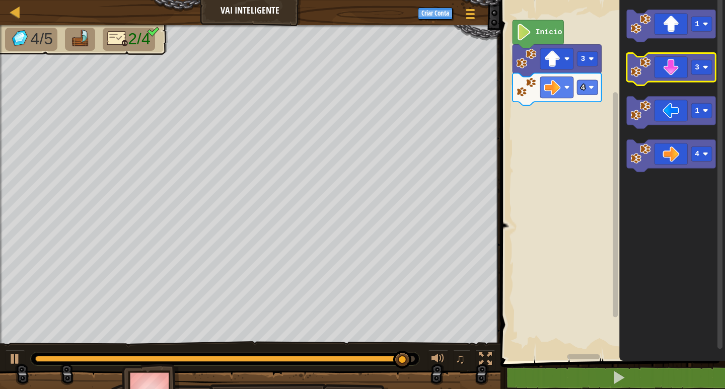
click at [673, 73] on icon "Espaço de trabalho do Blockly" at bounding box center [671, 69] width 89 height 32
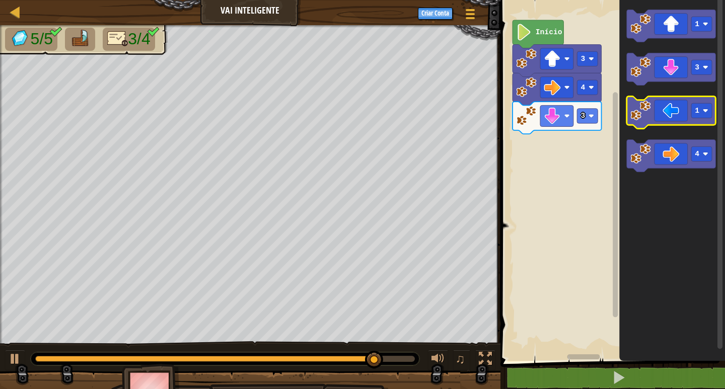
click at [661, 104] on icon "Espaço de trabalho do Blockly" at bounding box center [671, 112] width 89 height 32
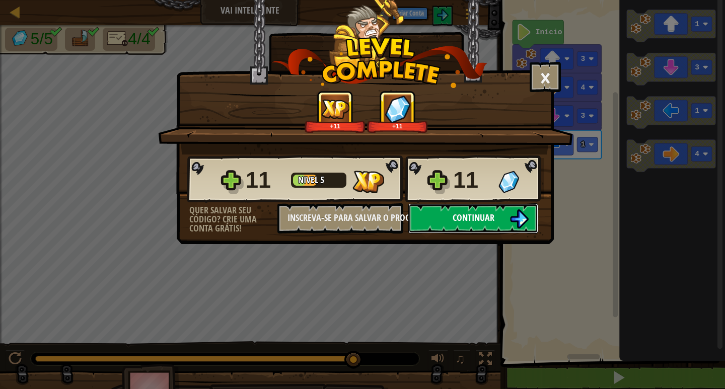
click at [499, 223] on button "Continuar" at bounding box center [473, 218] width 130 height 30
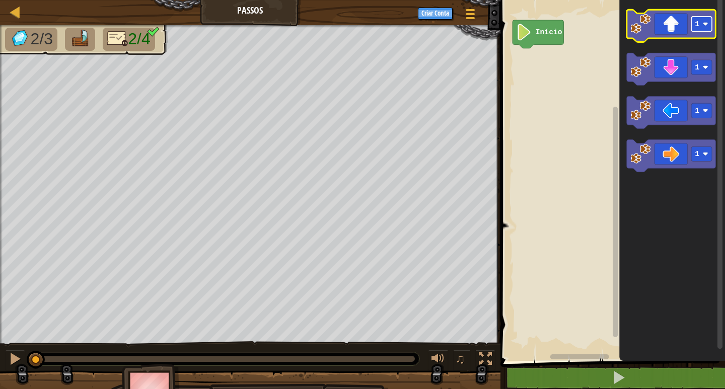
click at [707, 31] on rect "Espaço de trabalho do Blockly" at bounding box center [701, 24] width 21 height 15
click at [677, 28] on icon "Espaço de trabalho do Blockly" at bounding box center [671, 26] width 89 height 32
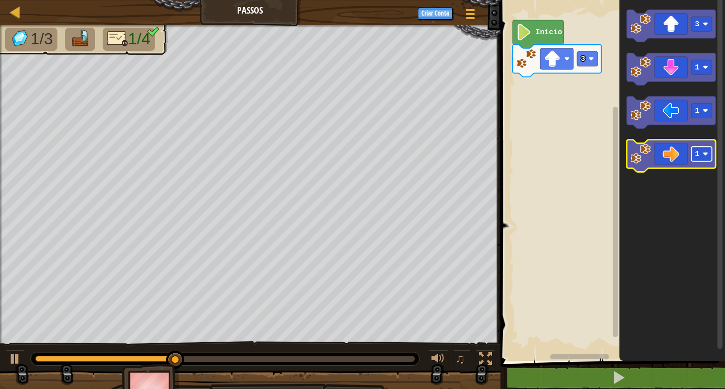
click at [698, 152] on text "1" at bounding box center [697, 154] width 5 height 8
click at [712, 214] on icon "Espaço de trabalho do Blockly" at bounding box center [672, 178] width 106 height 366
click at [680, 148] on icon "Espaço de trabalho do Blockly" at bounding box center [671, 156] width 89 height 32
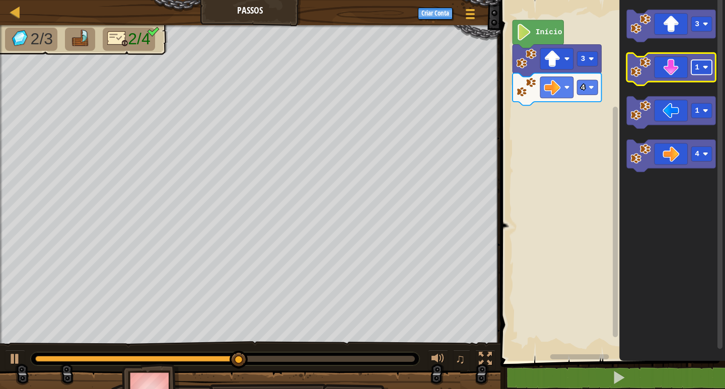
click at [708, 70] on image "Espaço de trabalho do Blockly" at bounding box center [706, 67] width 6 height 6
click at [687, 77] on icon "Espaço de trabalho do Blockly" at bounding box center [671, 69] width 89 height 32
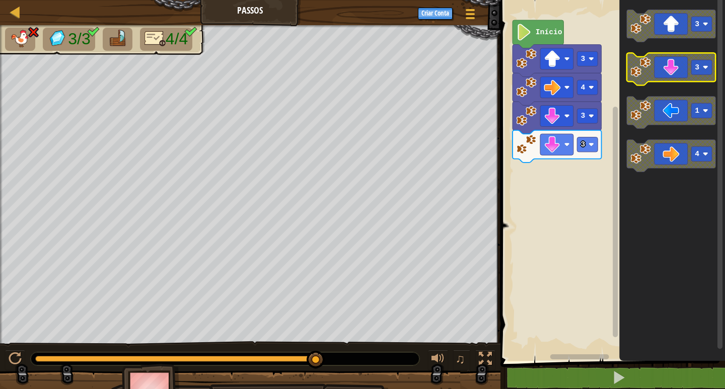
click at [706, 76] on icon "Espaço de trabalho do Blockly" at bounding box center [671, 69] width 89 height 32
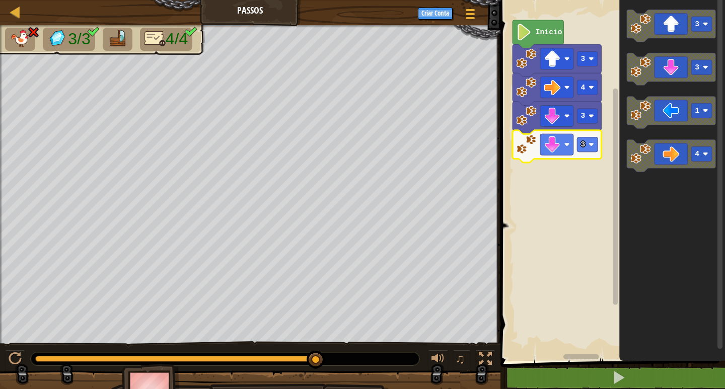
click at [530, 145] on image "Espaço de trabalho do Blockly" at bounding box center [526, 144] width 20 height 20
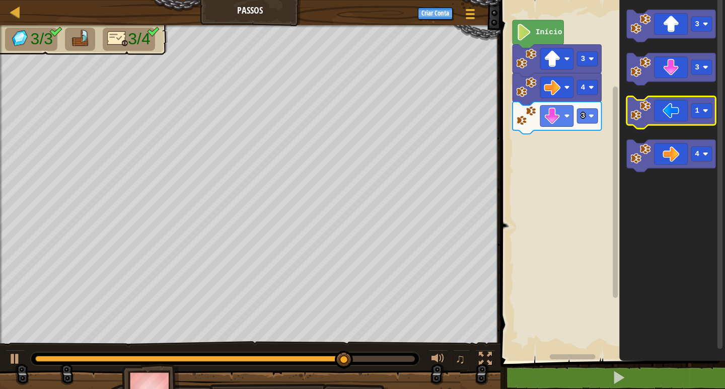
click at [634, 112] on image "Espaço de trabalho do Blockly" at bounding box center [641, 110] width 20 height 20
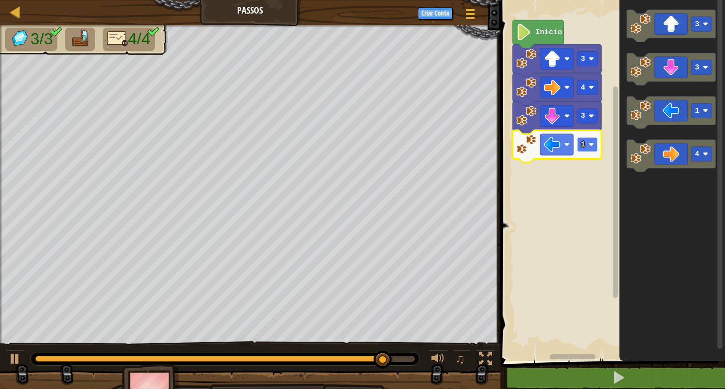
click at [579, 143] on rect "Espaço de trabalho do Blockly" at bounding box center [587, 144] width 21 height 15
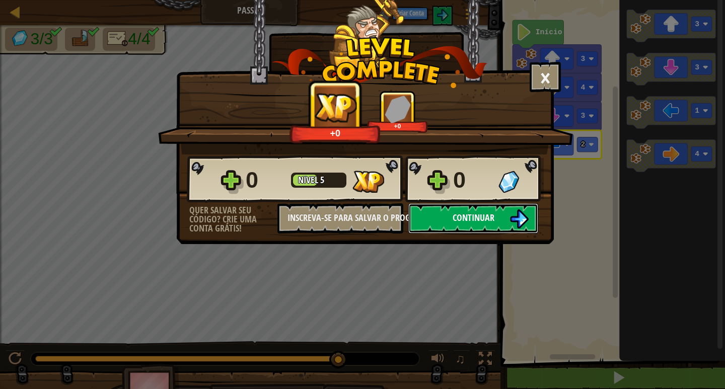
click at [486, 217] on span "Continuar" at bounding box center [474, 218] width 42 height 13
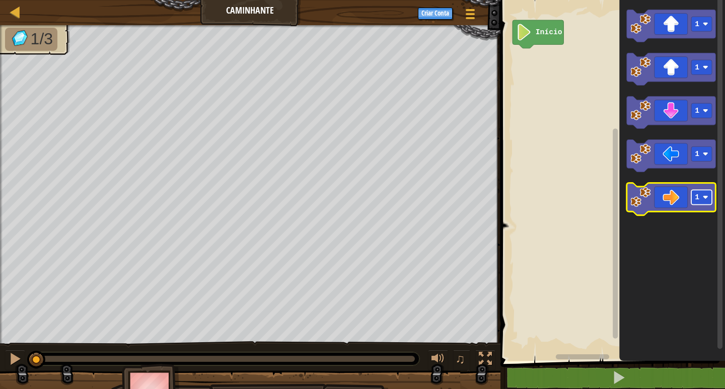
click at [706, 199] on image "Espaço de trabalho do Blockly" at bounding box center [706, 197] width 6 height 6
click at [654, 206] on icon "Espaço de trabalho do Blockly" at bounding box center [671, 199] width 89 height 32
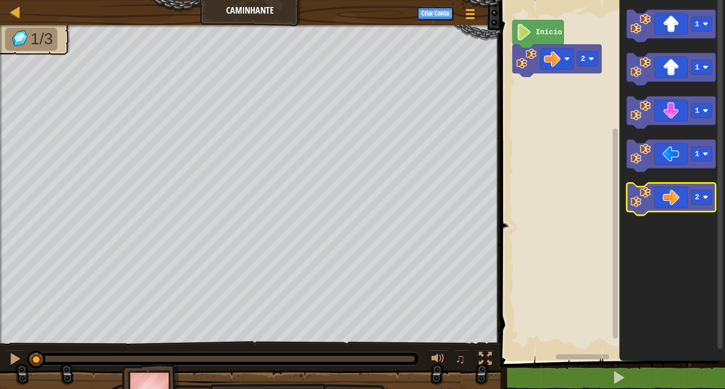
click at [653, 203] on icon "Espaço de trabalho do Blockly" at bounding box center [671, 199] width 89 height 32
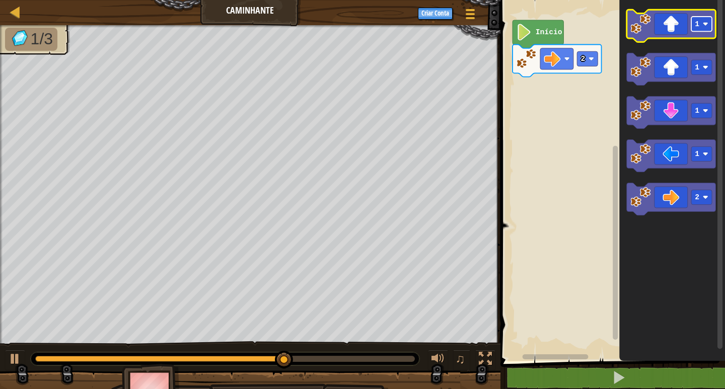
click at [703, 28] on rect "Espaço de trabalho do Blockly" at bounding box center [701, 24] width 21 height 15
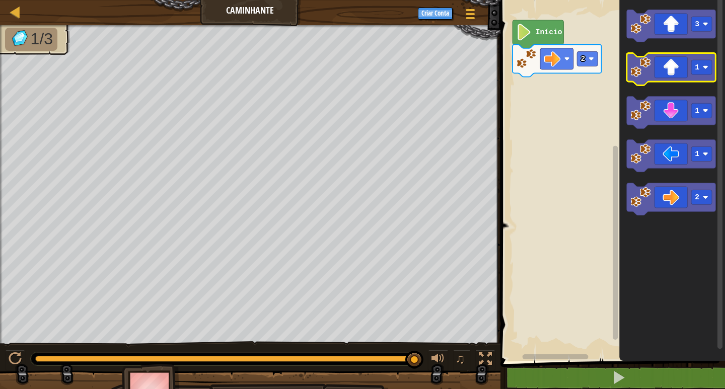
click at [673, 82] on icon "Espaço de trabalho do Blockly" at bounding box center [671, 69] width 89 height 32
click at [650, 76] on image "Espaço de trabalho do Blockly" at bounding box center [641, 67] width 20 height 20
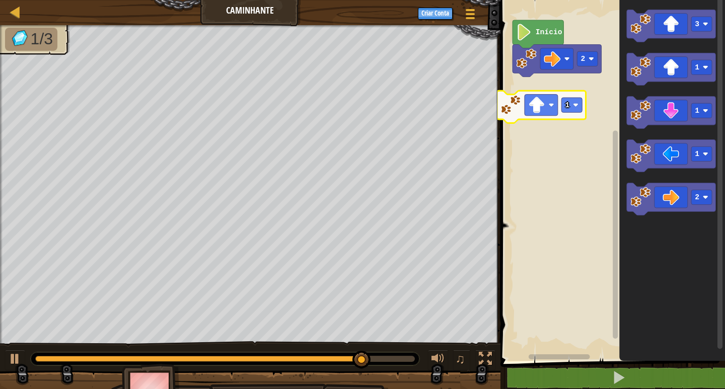
click at [435, 129] on div "Mapa Caminhante Menu do Jogo Criar Conta 1 הההההההההההההההההההההההההההההההההההה…" at bounding box center [362, 194] width 725 height 389
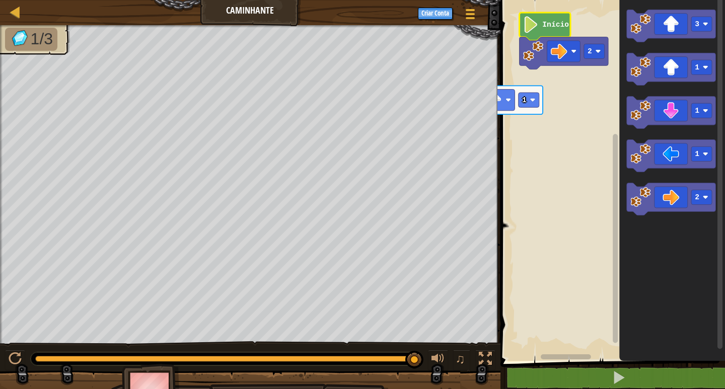
click at [430, 107] on div "Mapa Caminhante Menu do Jogo Criar Conta 1 הההההההההההההההההההההההההההההההההההה…" at bounding box center [362, 194] width 725 height 389
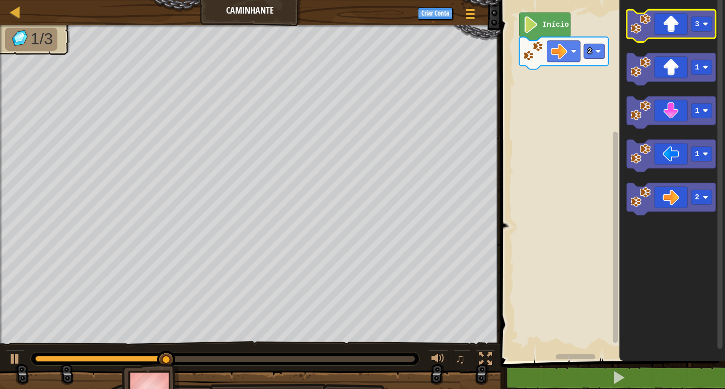
click at [634, 28] on image "Espaço de trabalho do Blockly" at bounding box center [641, 24] width 20 height 20
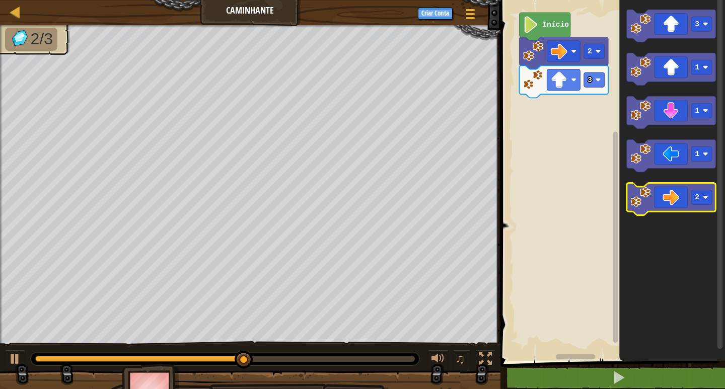
click at [676, 193] on icon "Espaço de trabalho do Blockly" at bounding box center [671, 199] width 89 height 32
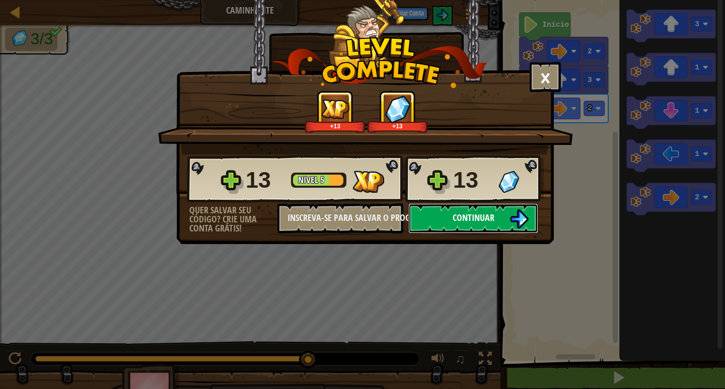
click at [492, 214] on span "Continuar" at bounding box center [474, 218] width 42 height 13
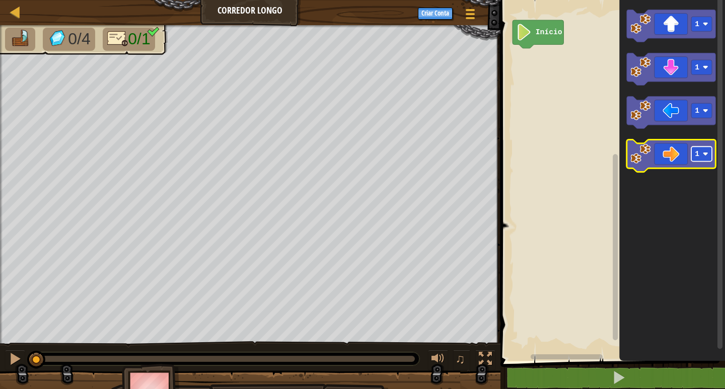
click at [706, 155] on image "Espaço de trabalho do Blockly" at bounding box center [706, 154] width 6 height 6
click at [675, 165] on icon "Espaço de trabalho do Blockly" at bounding box center [671, 156] width 89 height 32
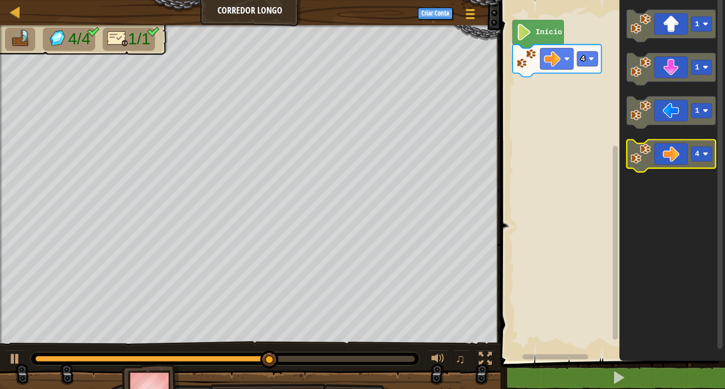
click at [694, 153] on rect "Espaço de trabalho do Blockly" at bounding box center [701, 154] width 21 height 15
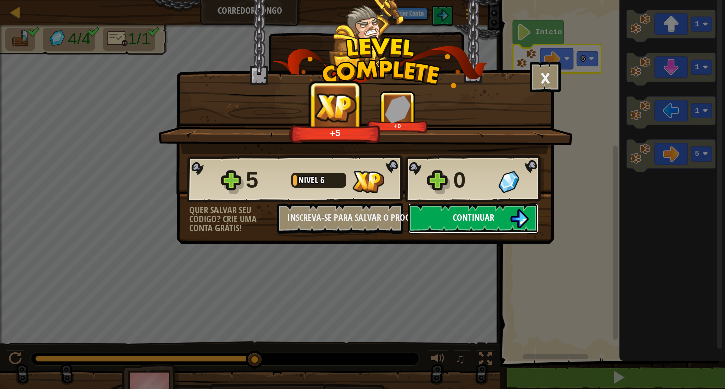
click at [494, 215] on span "Continuar" at bounding box center [474, 218] width 42 height 13
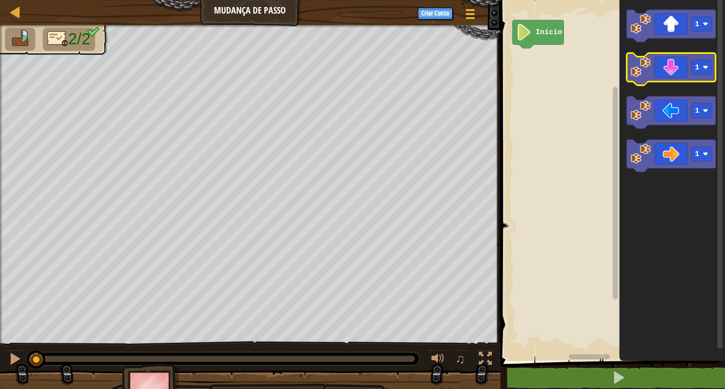
click at [710, 76] on icon "Espaço de trabalho do Blockly" at bounding box center [671, 69] width 89 height 32
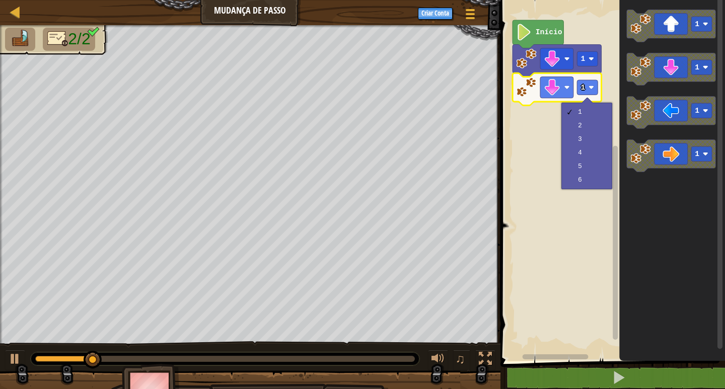
click at [435, 0] on body "Mapa Mudança de Passo Menu do Jogo Criar Conta 1 הההההההההההההההההההההההההההההה…" at bounding box center [362, 0] width 725 height 0
click at [555, 75] on icon "Espaço de trabalho do Blockly" at bounding box center [557, 89] width 89 height 32
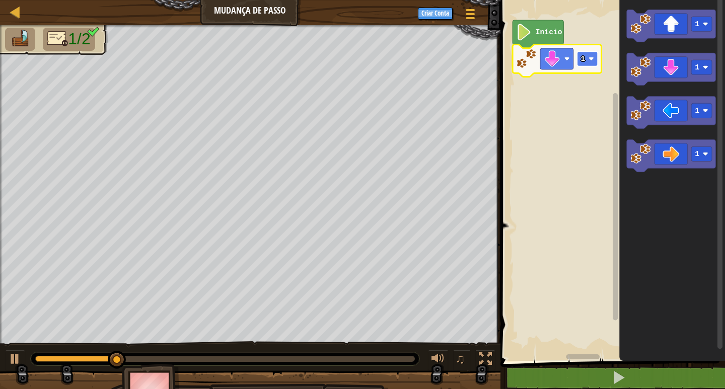
click at [589, 57] on image "Espaço de trabalho do Blockly" at bounding box center [592, 59] width 6 height 6
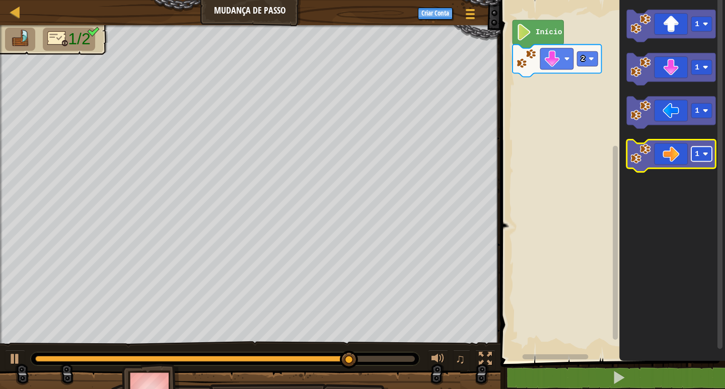
click at [699, 159] on rect "Espaço de trabalho do Blockly" at bounding box center [701, 154] width 21 height 15
click at [697, 153] on text "5" at bounding box center [697, 154] width 5 height 8
click at [657, 163] on icon "Espaço de trabalho do Blockly" at bounding box center [671, 156] width 89 height 32
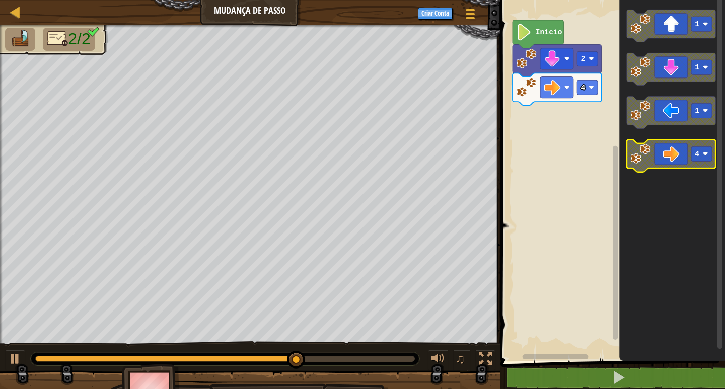
click at [657, 163] on icon "Espaço de trabalho do Blockly" at bounding box center [671, 156] width 89 height 32
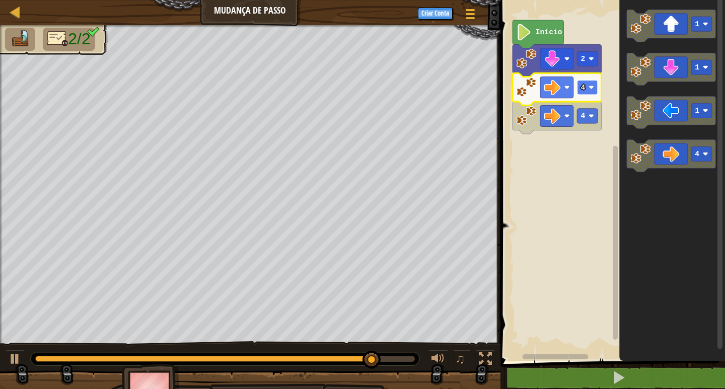
click at [588, 91] on rect "Espaço de trabalho do Blockly" at bounding box center [587, 87] width 21 height 15
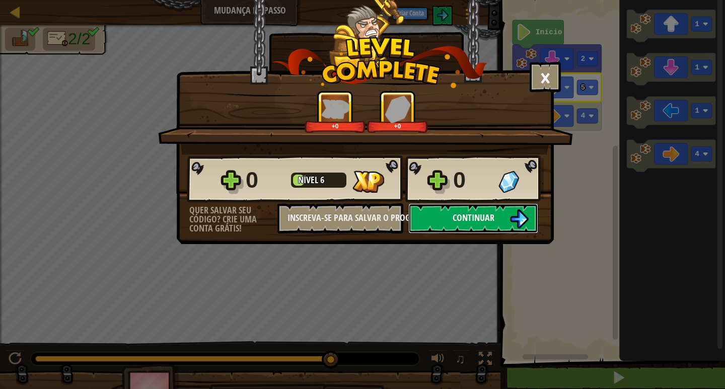
click at [498, 212] on button "Continuar" at bounding box center [473, 218] width 130 height 30
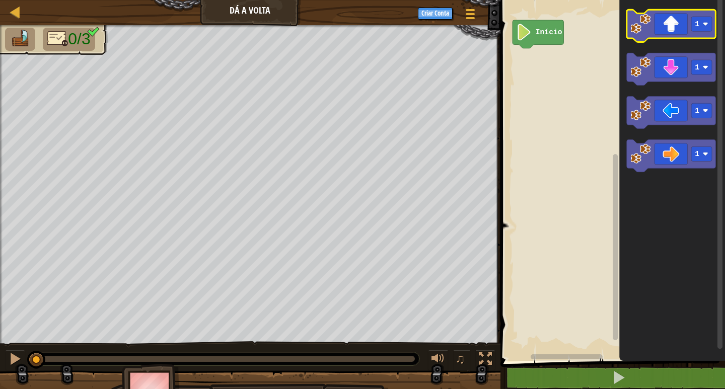
click at [681, 28] on icon "Espaço de trabalho do Blockly" at bounding box center [671, 26] width 89 height 32
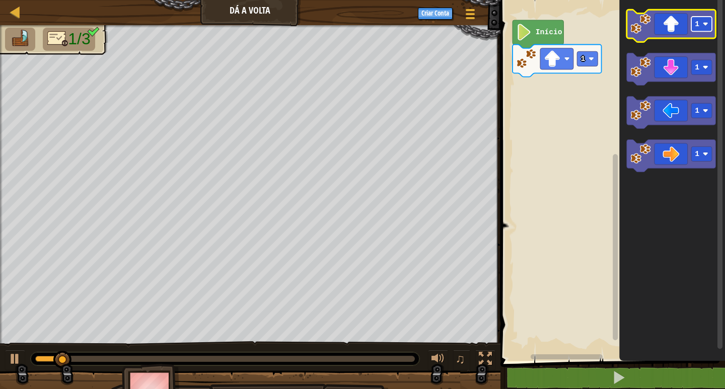
click at [697, 27] on text "1" at bounding box center [697, 24] width 5 height 8
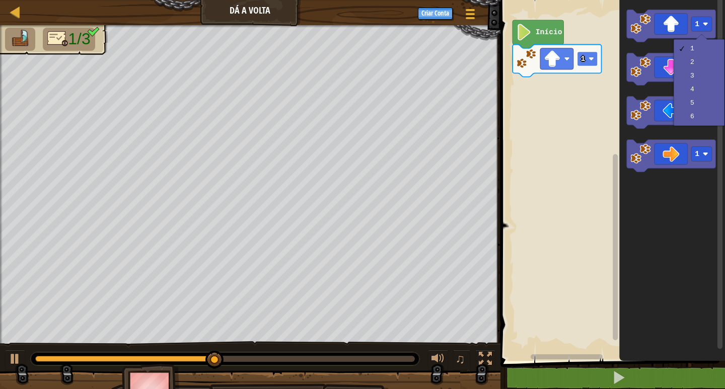
click at [584, 56] on text "1" at bounding box center [583, 59] width 5 height 8
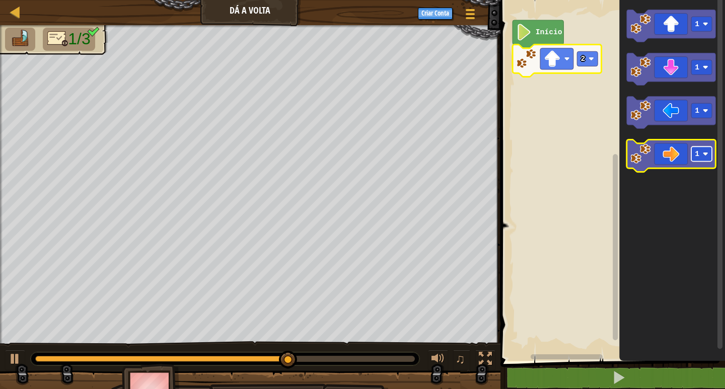
click at [703, 155] on rect "Espaço de trabalho do Blockly" at bounding box center [701, 154] width 21 height 15
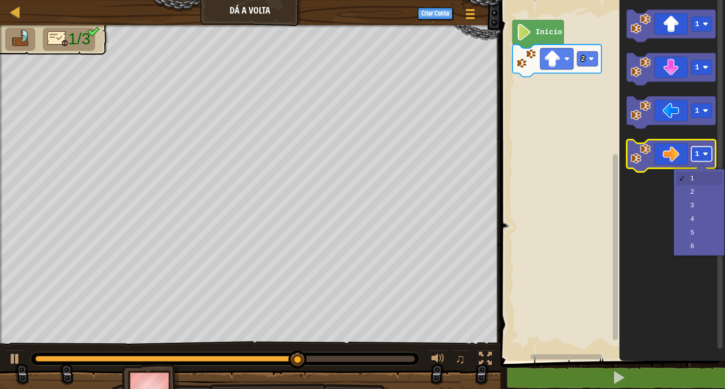
click at [703, 155] on rect "Espaço de trabalho do Blockly" at bounding box center [701, 154] width 21 height 15
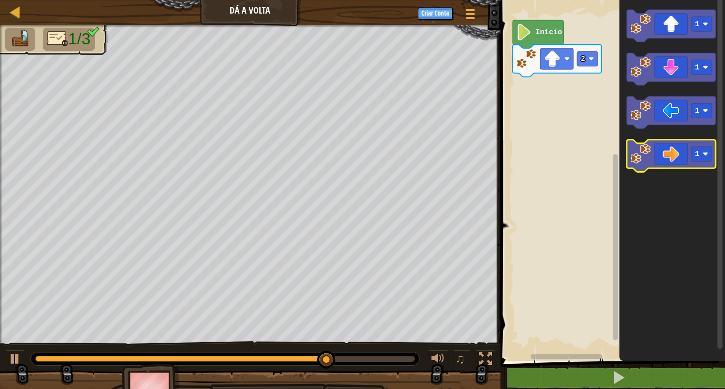
click at [699, 165] on icon "Espaço de trabalho do Blockly" at bounding box center [671, 156] width 89 height 32
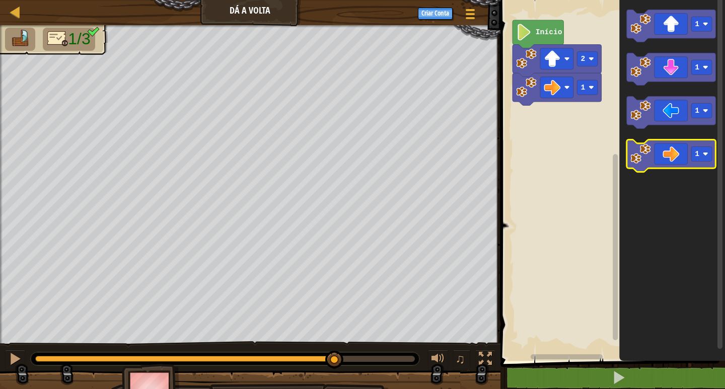
click at [699, 165] on icon "Espaço de trabalho do Blockly" at bounding box center [671, 156] width 89 height 32
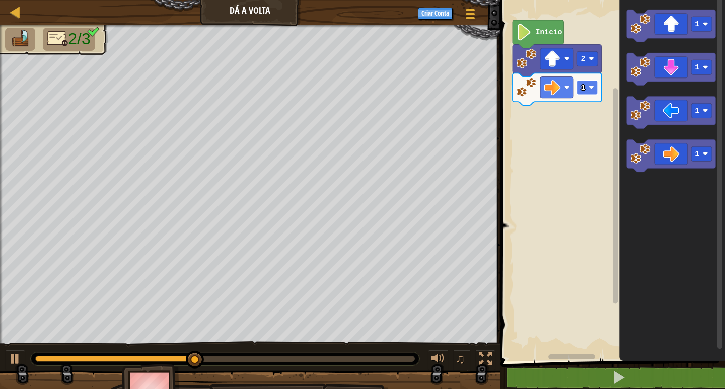
click at [587, 89] on rect "Espaço de trabalho do Blockly" at bounding box center [587, 87] width 21 height 15
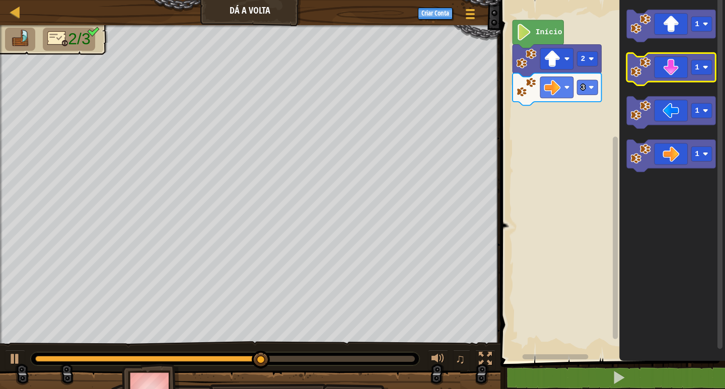
click at [657, 65] on icon "Espaço de trabalho do Blockly" at bounding box center [671, 69] width 89 height 32
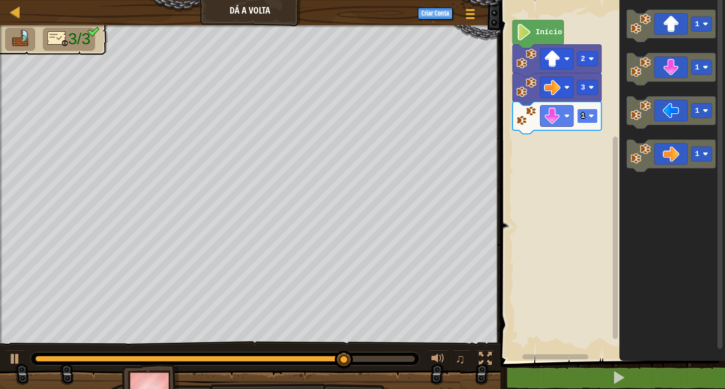
click at [596, 117] on rect "Espaço de trabalho do Blockly" at bounding box center [587, 116] width 21 height 15
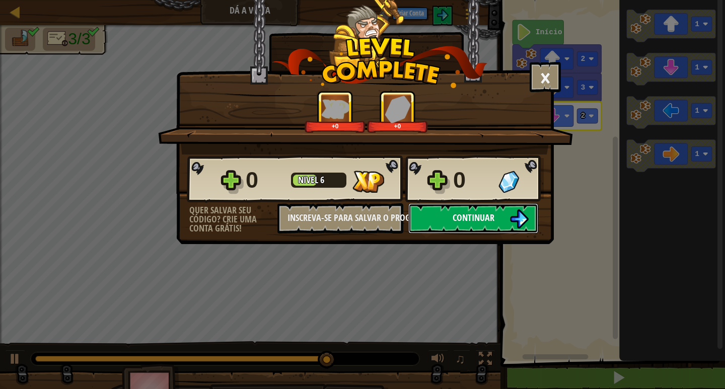
click at [490, 212] on span "Continuar" at bounding box center [474, 218] width 42 height 13
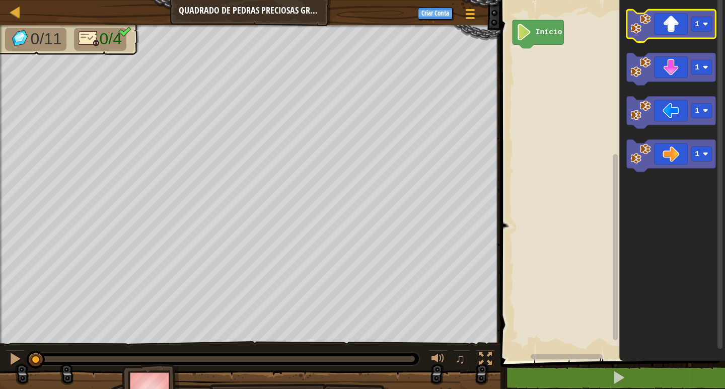
click at [636, 21] on image "Espaço de trabalho do Blockly" at bounding box center [641, 24] width 20 height 20
click at [635, 22] on image "Espaço de trabalho do Blockly" at bounding box center [641, 24] width 20 height 20
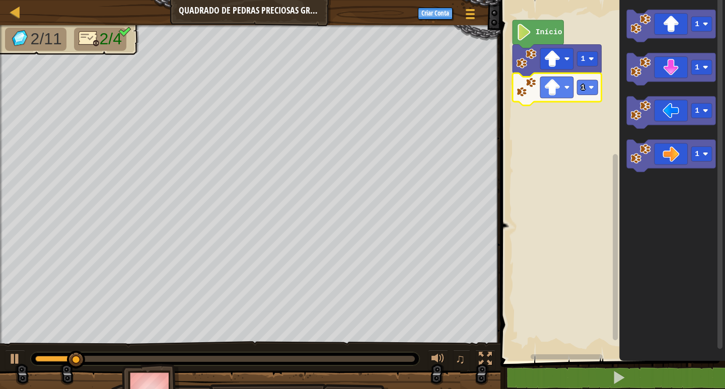
click at [533, 90] on image "Espaço de trabalho do Blockly" at bounding box center [526, 87] width 20 height 20
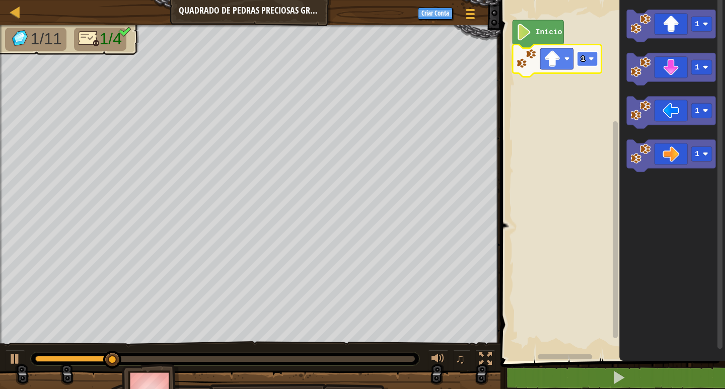
click at [587, 57] on rect "Espaço de trabalho do Blockly" at bounding box center [587, 58] width 21 height 15
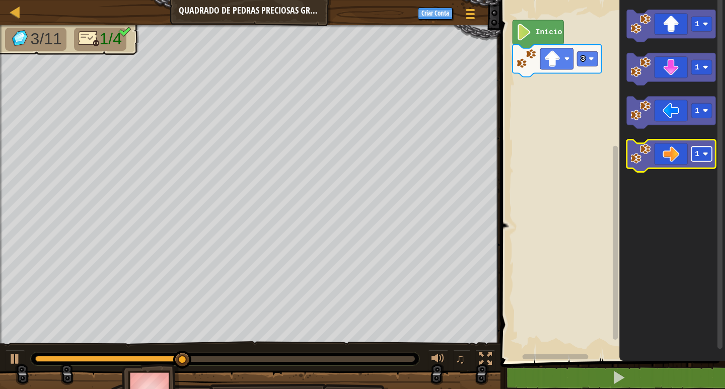
click at [692, 155] on rect "Espaço de trabalho do Blockly" at bounding box center [701, 154] width 21 height 15
click at [670, 154] on icon "Espaço de trabalho do Blockly" at bounding box center [671, 156] width 89 height 32
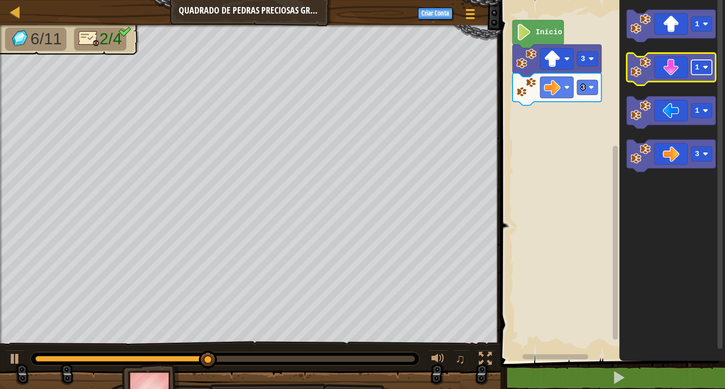
click at [705, 74] on rect "Espaço de trabalho do Blockly" at bounding box center [701, 67] width 21 height 15
click at [680, 71] on icon "Espaço de trabalho do Blockly" at bounding box center [671, 69] width 89 height 32
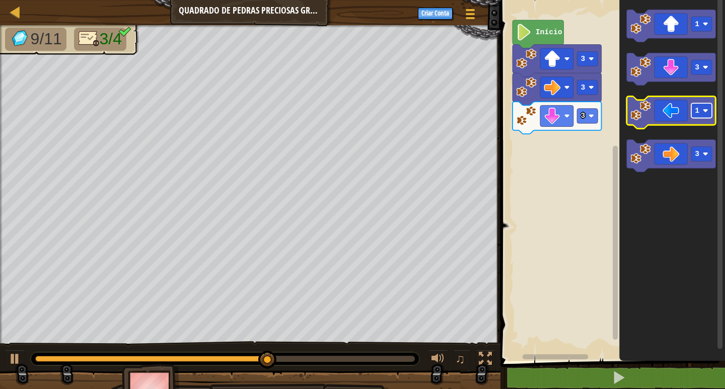
click at [701, 113] on rect "Espaço de trabalho do Blockly" at bounding box center [701, 110] width 21 height 15
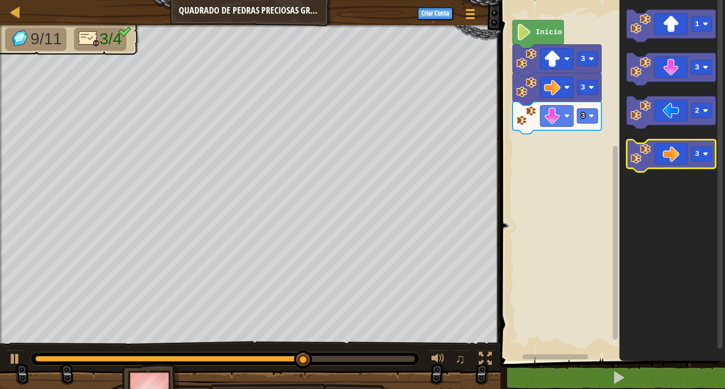
click at [697, 147] on rect "Espaço de trabalho do Blockly" at bounding box center [701, 154] width 21 height 15
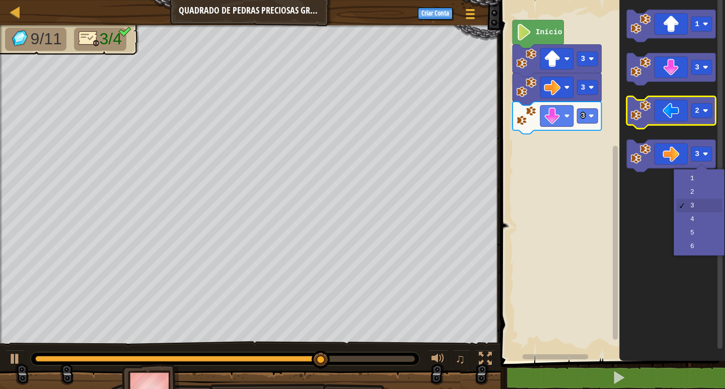
click at [681, 114] on icon "Espaço de trabalho do Blockly" at bounding box center [671, 112] width 89 height 32
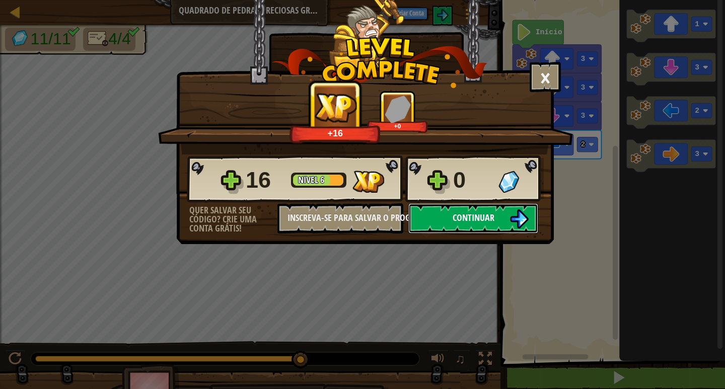
click at [502, 207] on button "Continuar" at bounding box center [473, 218] width 130 height 30
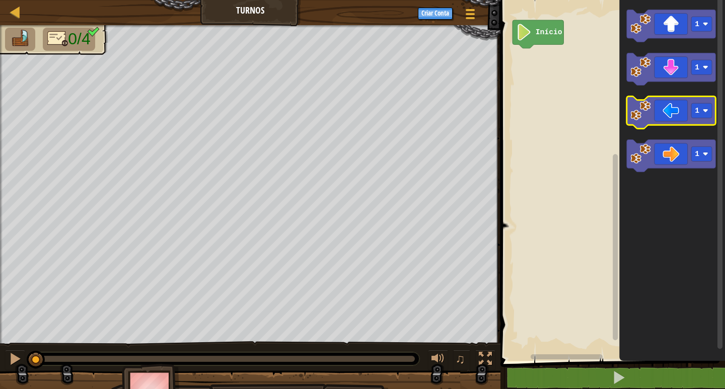
click at [708, 118] on icon "Espaço de trabalho do Blockly" at bounding box center [671, 112] width 89 height 32
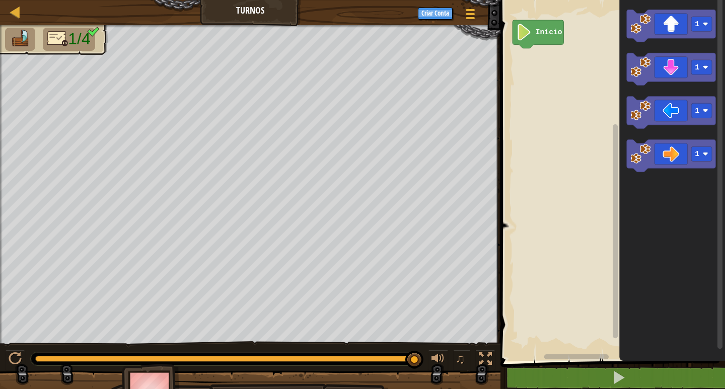
click at [544, 37] on icon "Espaço de trabalho do Blockly" at bounding box center [538, 34] width 51 height 28
click at [490, 362] on div at bounding box center [485, 359] width 13 height 13
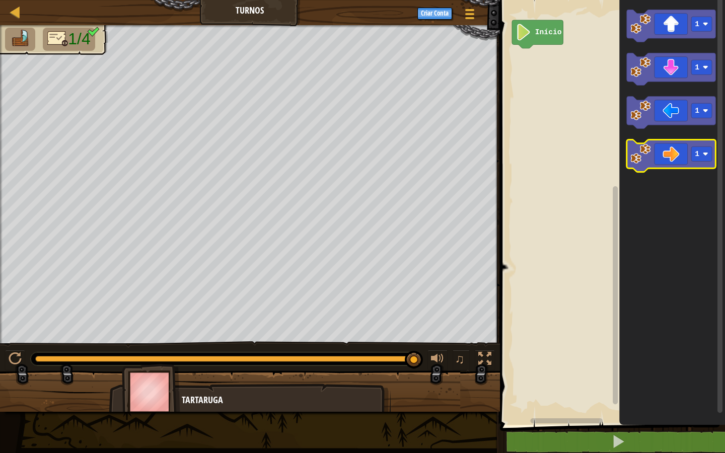
click at [688, 162] on icon "Espaço de trabalho do Blockly" at bounding box center [671, 156] width 89 height 32
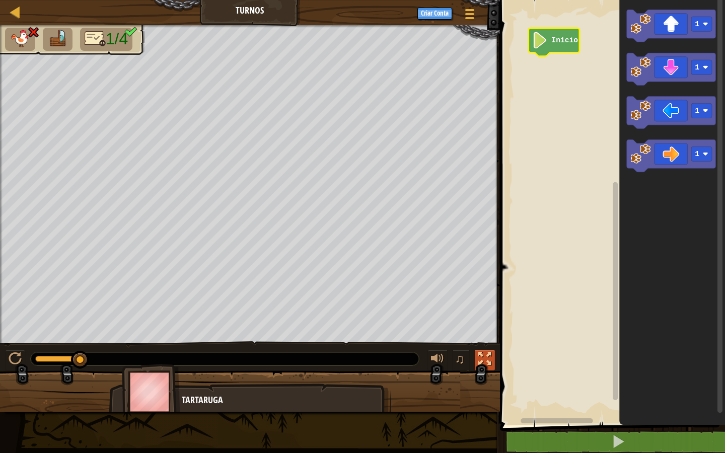
click at [492, 357] on button at bounding box center [485, 360] width 20 height 21
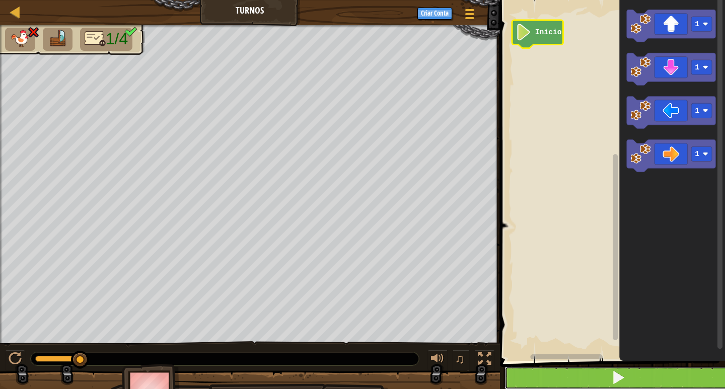
click at [559, 371] on button at bounding box center [619, 378] width 228 height 23
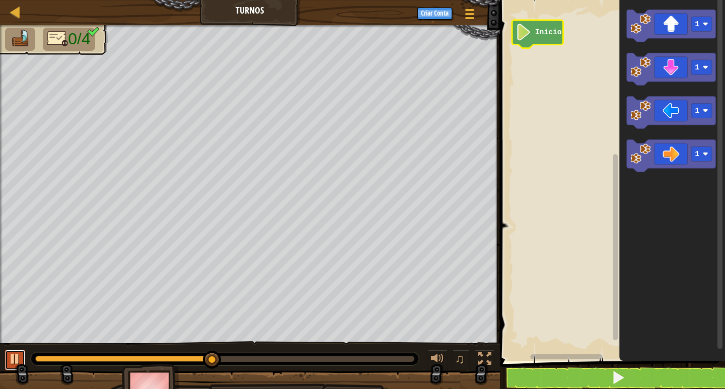
click at [17, 357] on div at bounding box center [15, 359] width 13 height 13
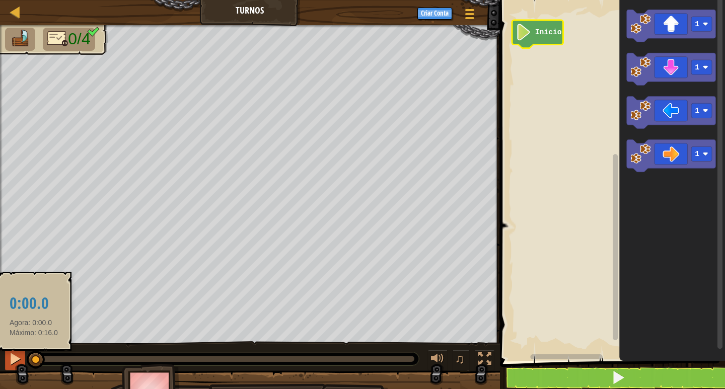
drag, startPoint x: 220, startPoint y: 359, endPoint x: 20, endPoint y: 354, distance: 199.5
click at [20, 354] on div "♫" at bounding box center [250, 356] width 500 height 30
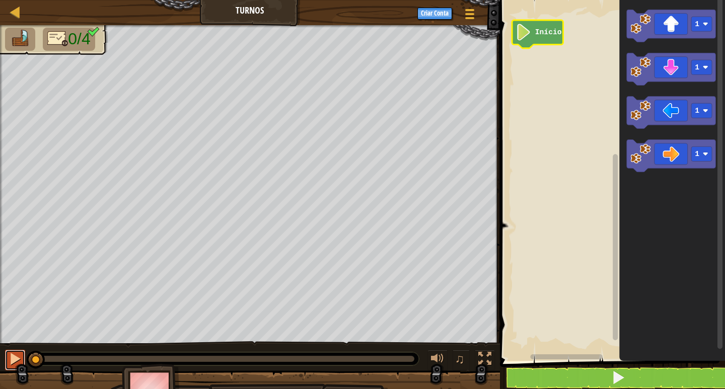
click at [20, 354] on div at bounding box center [15, 359] width 13 height 13
click at [20, 354] on button at bounding box center [15, 360] width 20 height 21
click at [20, 354] on div at bounding box center [15, 359] width 13 height 13
click at [19, 354] on div at bounding box center [15, 359] width 13 height 13
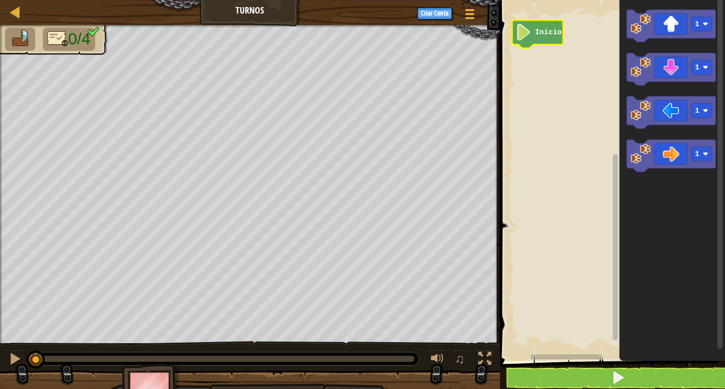
drag, startPoint x: 61, startPoint y: 360, endPoint x: 15, endPoint y: 347, distance: 48.1
click at [15, 347] on div "♫" at bounding box center [250, 356] width 500 height 30
click at [696, 116] on rect "Espaço de trabalho do Blockly" at bounding box center [701, 110] width 21 height 15
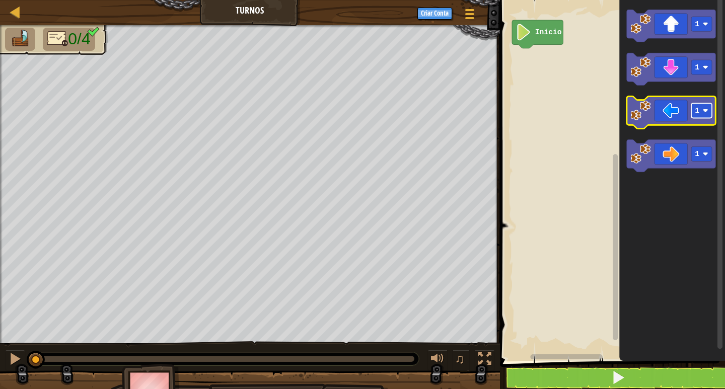
click at [695, 105] on rect "Espaço de trabalho do Blockly" at bounding box center [701, 110] width 21 height 15
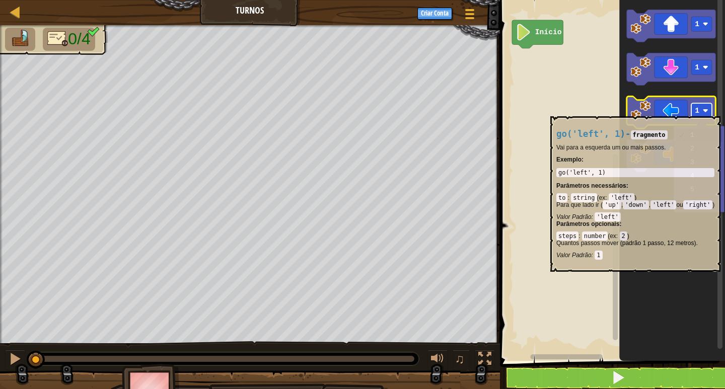
click at [692, 111] on rect "Espaço de trabalho do Blockly" at bounding box center [701, 110] width 21 height 15
click at [691, 111] on rect "Espaço de trabalho do Blockly" at bounding box center [701, 110] width 21 height 15
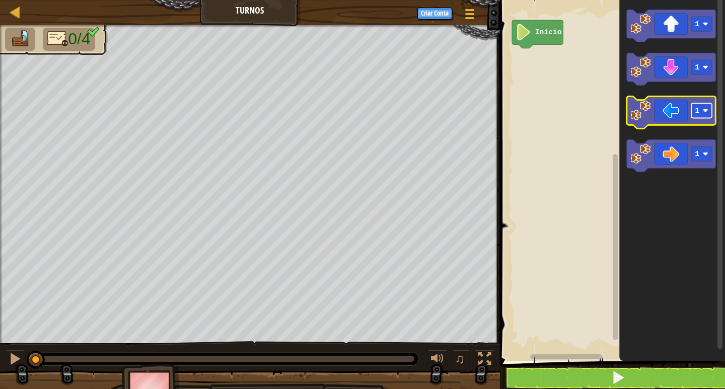
click at [695, 108] on text "1" at bounding box center [697, 111] width 5 height 8
click at [704, 119] on icon "Espaço de trabalho do Blockly" at bounding box center [671, 112] width 89 height 32
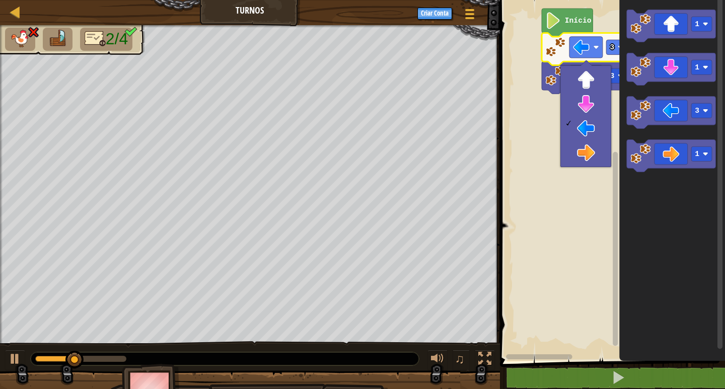
click at [335, 233] on div "Mapa Turnos Menu do Jogo Criar Conta 1 הההההההההההההההההההההההההההההההההההההההה…" at bounding box center [362, 194] width 725 height 389
click at [564, 63] on icon "Espaço de trabalho do Blockly" at bounding box center [586, 77] width 89 height 32
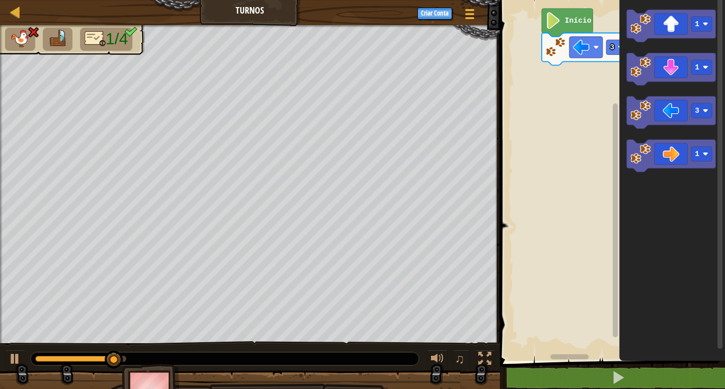
click at [557, 43] on image "Espaço de trabalho do Blockly" at bounding box center [555, 47] width 20 height 20
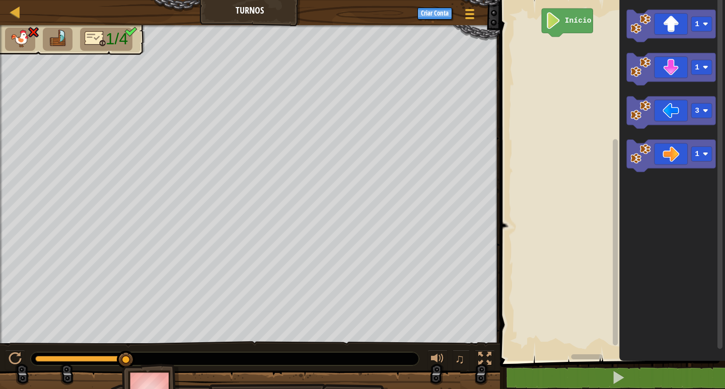
click at [551, 75] on rect "Espaço de trabalho do Blockly" at bounding box center [611, 178] width 228 height 366
drag, startPoint x: 125, startPoint y: 353, endPoint x: 102, endPoint y: 352, distance: 22.7
click at [112, 352] on div at bounding box center [118, 360] width 18 height 18
drag, startPoint x: 102, startPoint y: 352, endPoint x: 76, endPoint y: 352, distance: 26.7
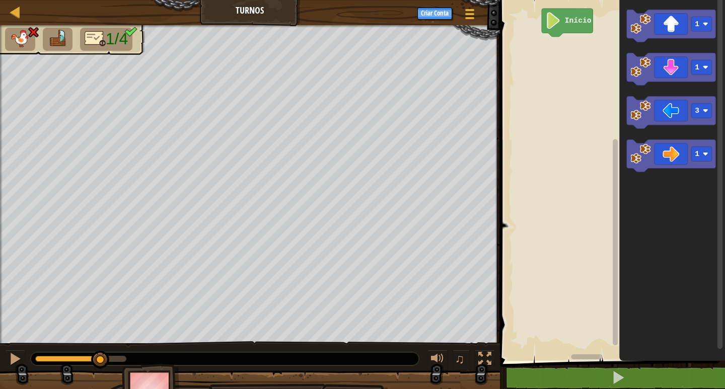
click at [100, 352] on div at bounding box center [100, 360] width 18 height 18
drag, startPoint x: 57, startPoint y: 352, endPoint x: 50, endPoint y: 352, distance: 7.1
click at [51, 353] on div at bounding box center [225, 359] width 388 height 13
drag, startPoint x: 31, startPoint y: 352, endPoint x: 9, endPoint y: 353, distance: 22.2
click at [9, 353] on div "♫" at bounding box center [250, 356] width 500 height 30
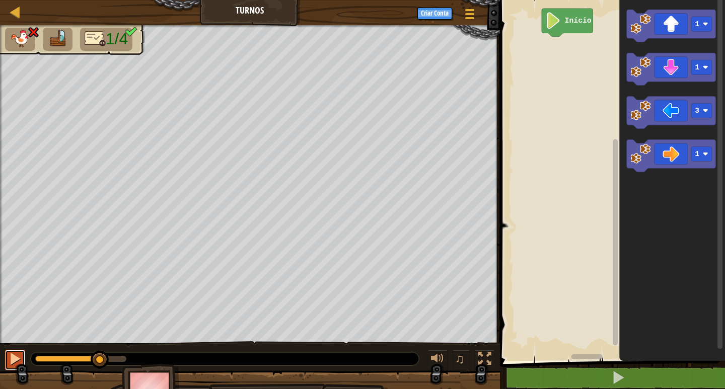
click at [9, 353] on div at bounding box center [15, 359] width 13 height 13
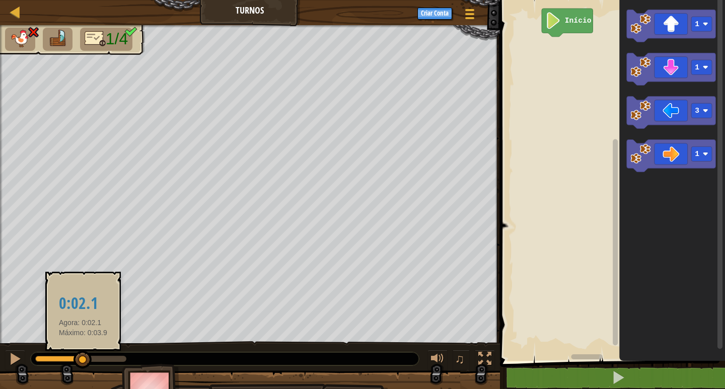
drag, startPoint x: 124, startPoint y: 360, endPoint x: 66, endPoint y: 358, distance: 57.9
click at [74, 358] on div at bounding box center [83, 360] width 18 height 18
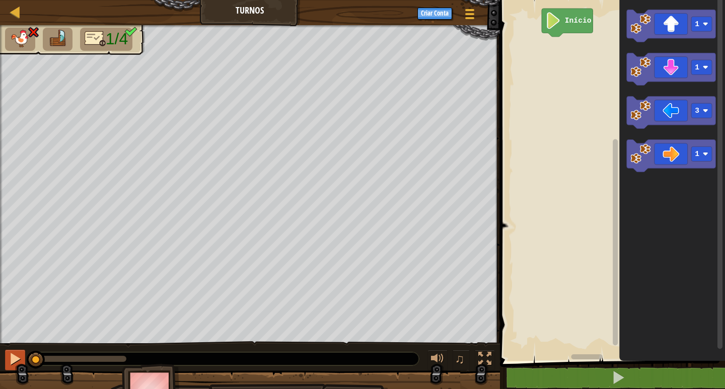
drag, startPoint x: 55, startPoint y: 360, endPoint x: 22, endPoint y: 362, distance: 33.8
click at [22, 362] on div "♫" at bounding box center [250, 356] width 500 height 30
click at [660, 27] on icon "Espaço de trabalho do Blockly" at bounding box center [671, 26] width 89 height 32
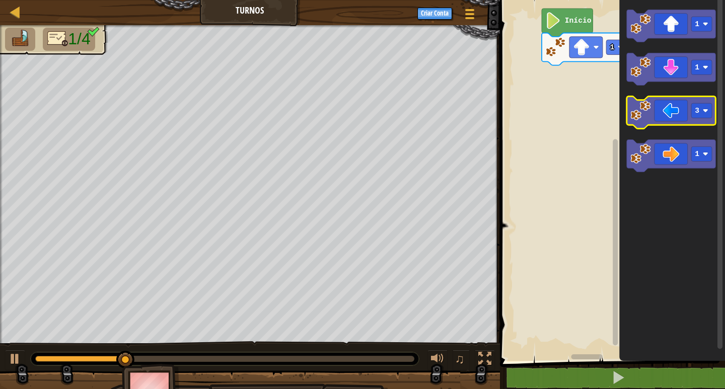
click at [656, 118] on icon "Espaço de trabalho do Blockly" at bounding box center [671, 112] width 89 height 32
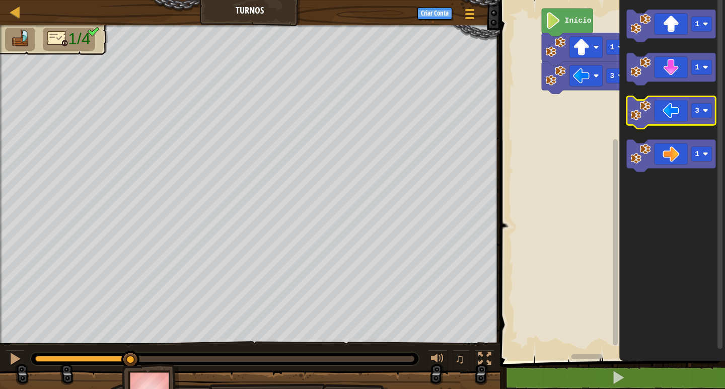
click at [656, 118] on icon "Espaço de trabalho do Blockly" at bounding box center [671, 112] width 89 height 32
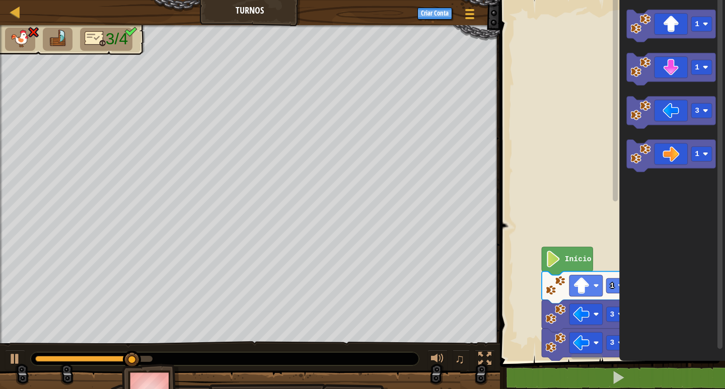
click at [467, 119] on div "Mapa Turnos Menu do Jogo Criar Conta 1 הההההההההההההההההההההההההההההההההההההההה…" at bounding box center [362, 194] width 725 height 389
click at [574, 267] on icon "Espaço de trabalho do Blockly" at bounding box center [567, 261] width 51 height 28
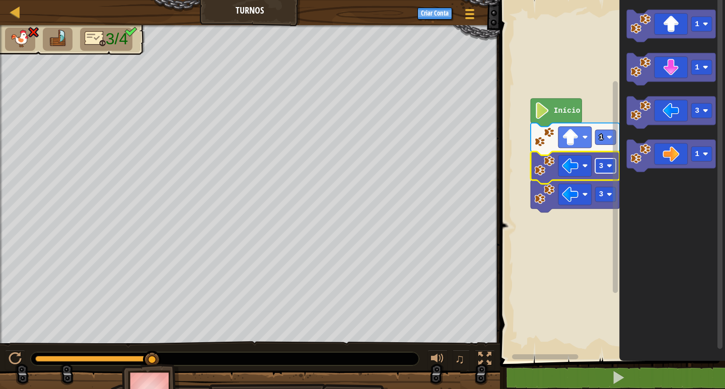
click at [601, 167] on text "3" at bounding box center [601, 166] width 5 height 8
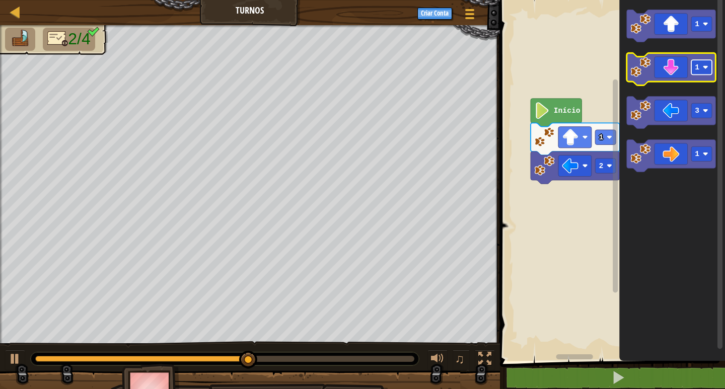
click at [695, 68] on text "1" at bounding box center [697, 67] width 5 height 8
click at [696, 68] on text "3" at bounding box center [697, 67] width 5 height 8
click at [687, 69] on icon "Espaço de trabalho do Blockly" at bounding box center [671, 69] width 89 height 32
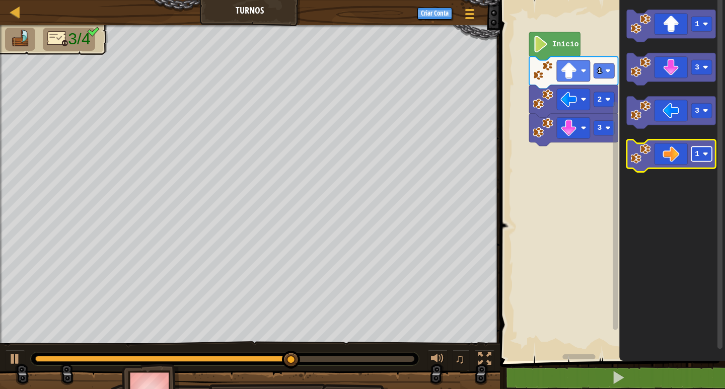
click at [696, 154] on text "1" at bounding box center [697, 154] width 5 height 8
